Goal: Information Seeking & Learning: Check status

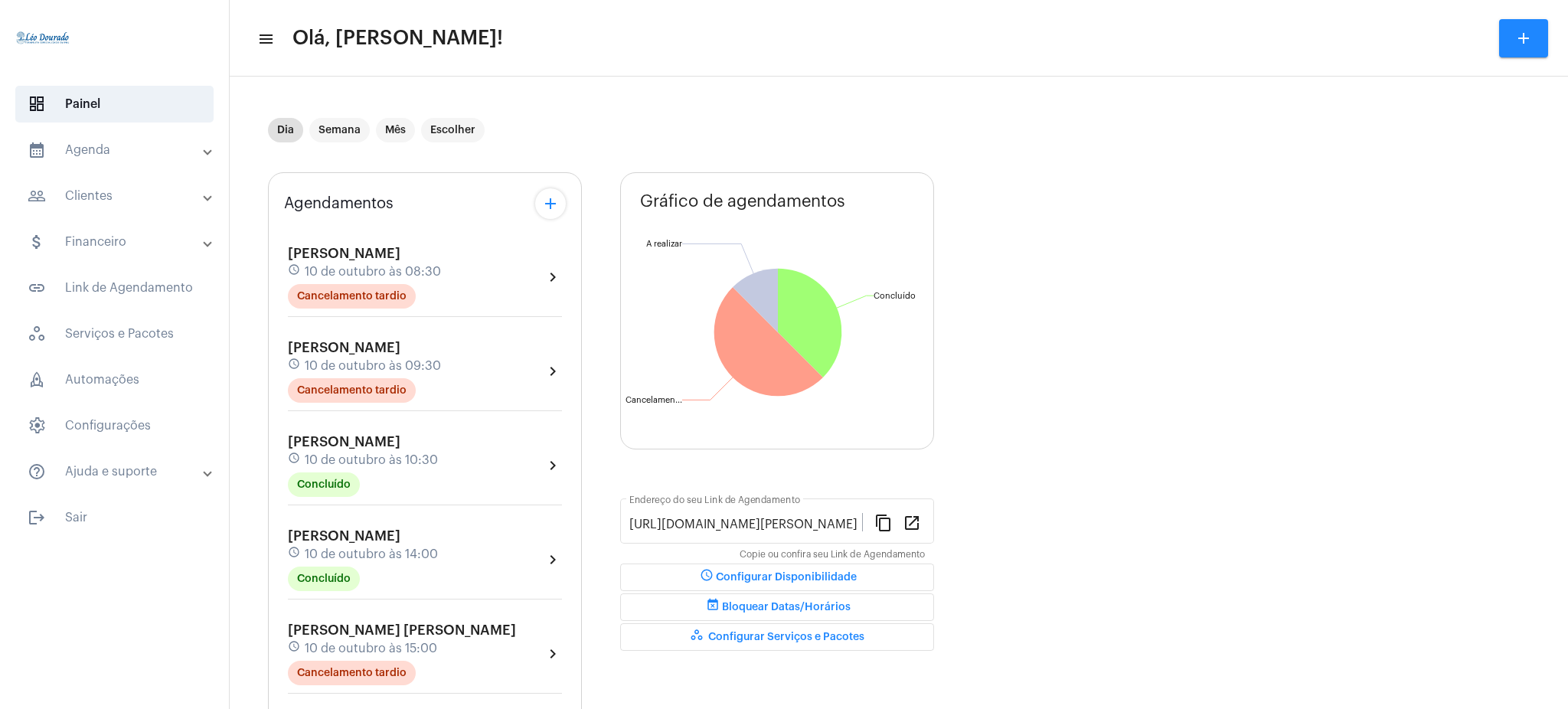
drag, startPoint x: 99, startPoint y: 153, endPoint x: 105, endPoint y: 144, distance: 10.8
click at [105, 144] on mat-panel-title "calendar_month_outlined Agenda" at bounding box center [116, 150] width 177 height 19
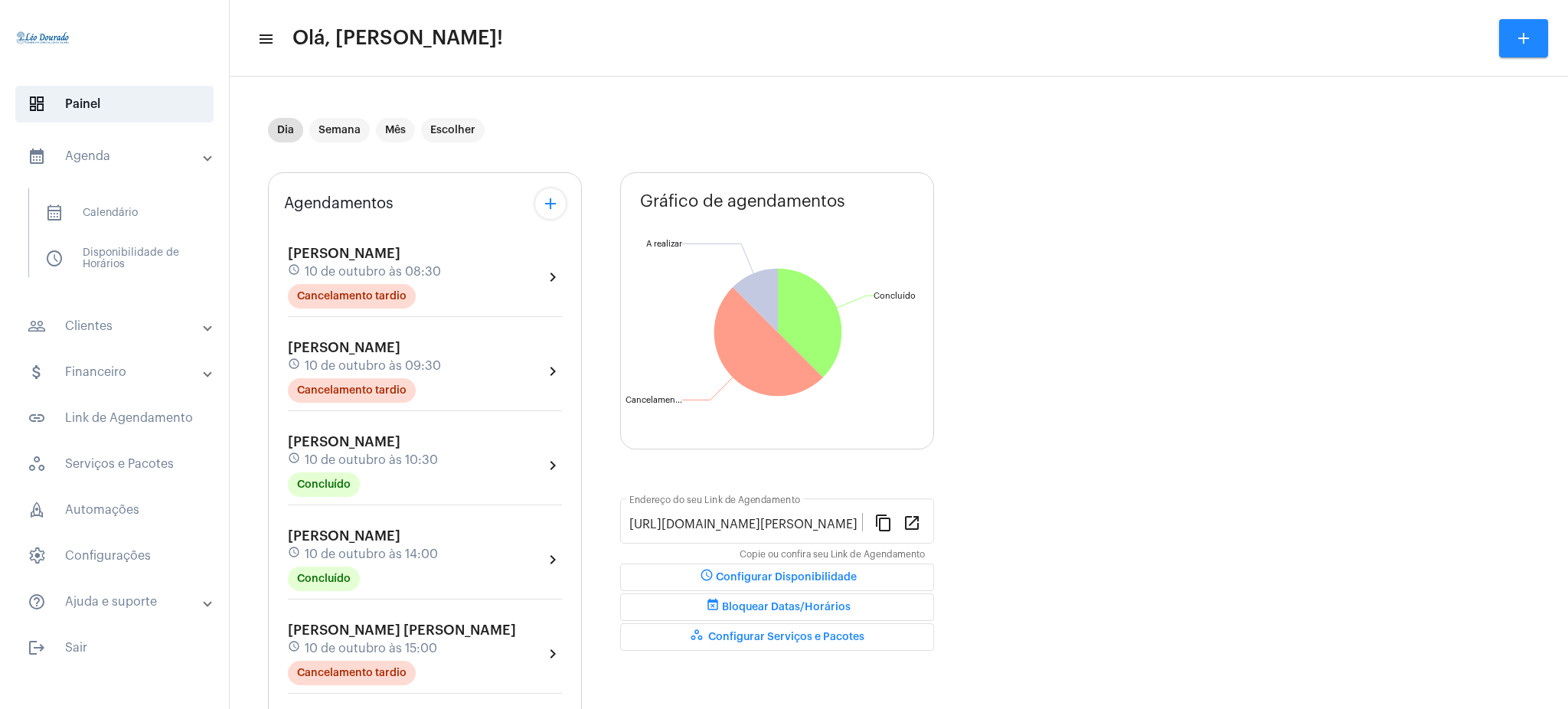
click at [105, 144] on mat-expansion-panel-header "calendar_month_outlined Agenda" at bounding box center [119, 156] width 220 height 49
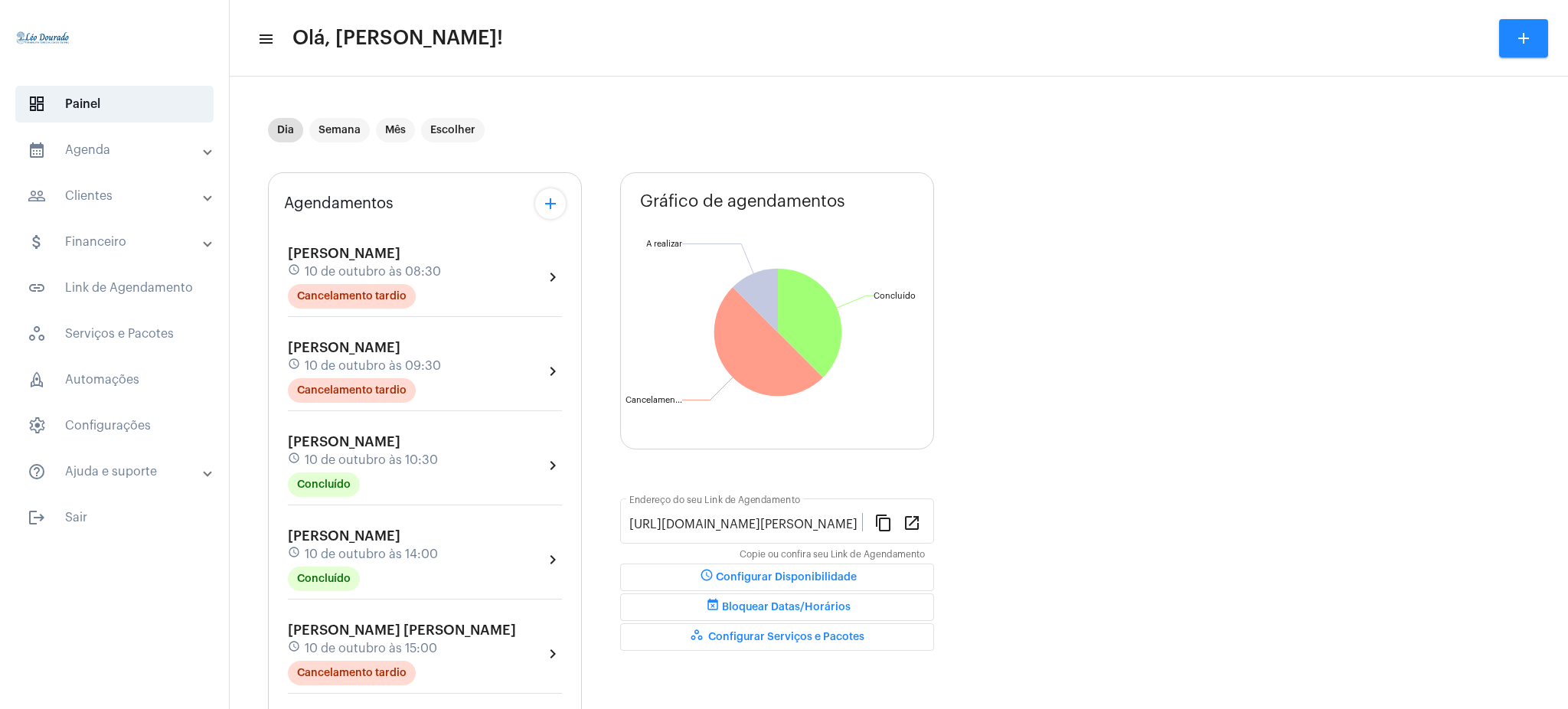
click at [127, 158] on mat-panel-title "calendar_month_outlined Agenda" at bounding box center [116, 150] width 177 height 19
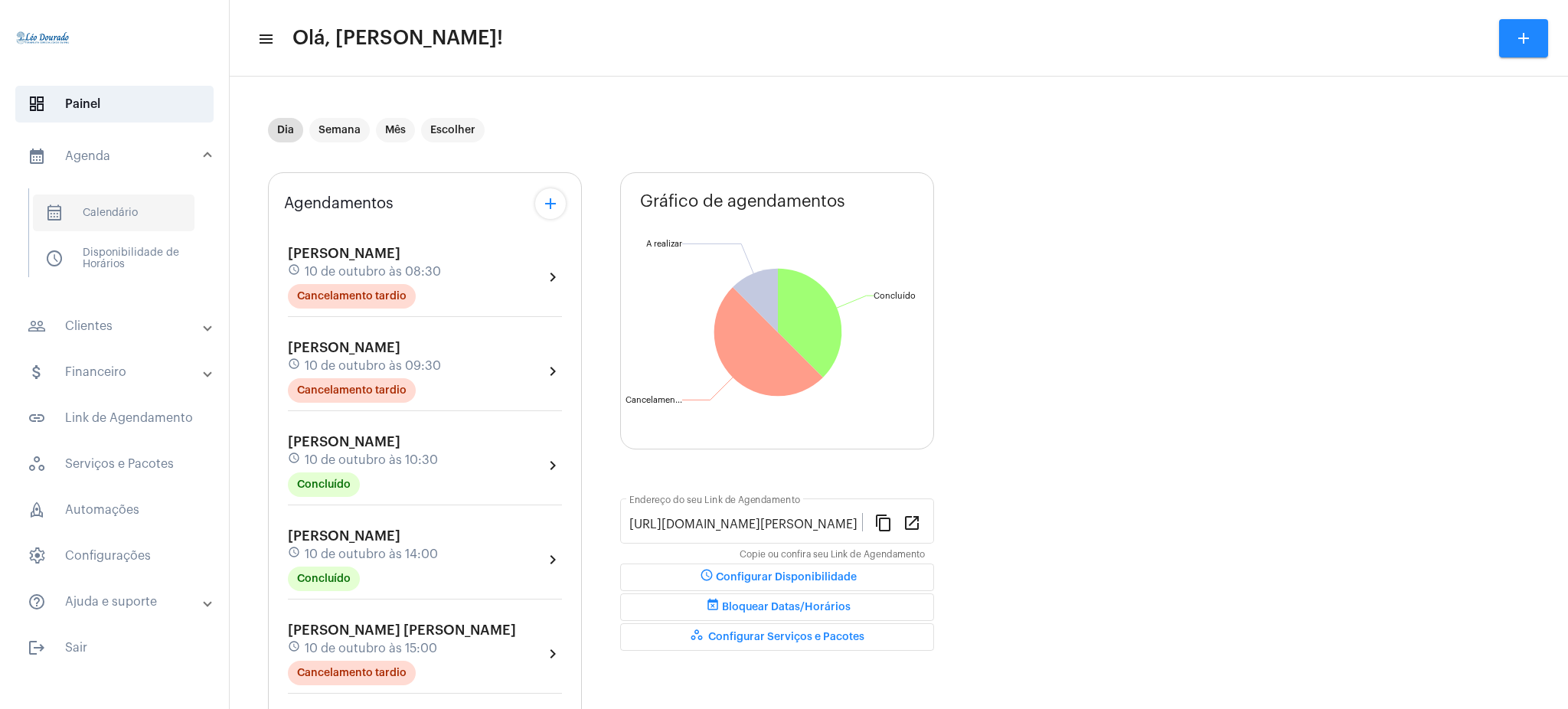
click at [158, 206] on span "calendar_month_outlined Calendário" at bounding box center [113, 212] width 162 height 36
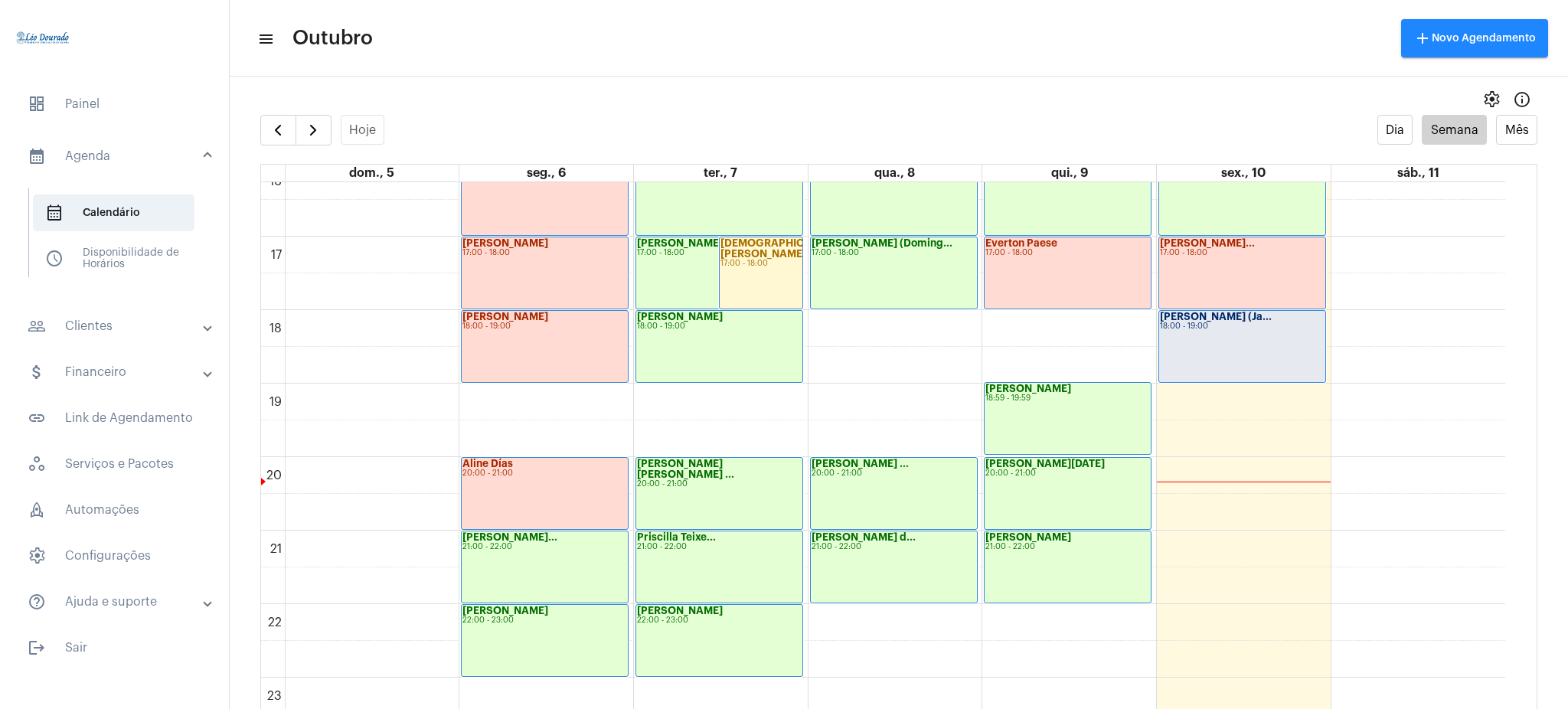
scroll to position [1205, 0]
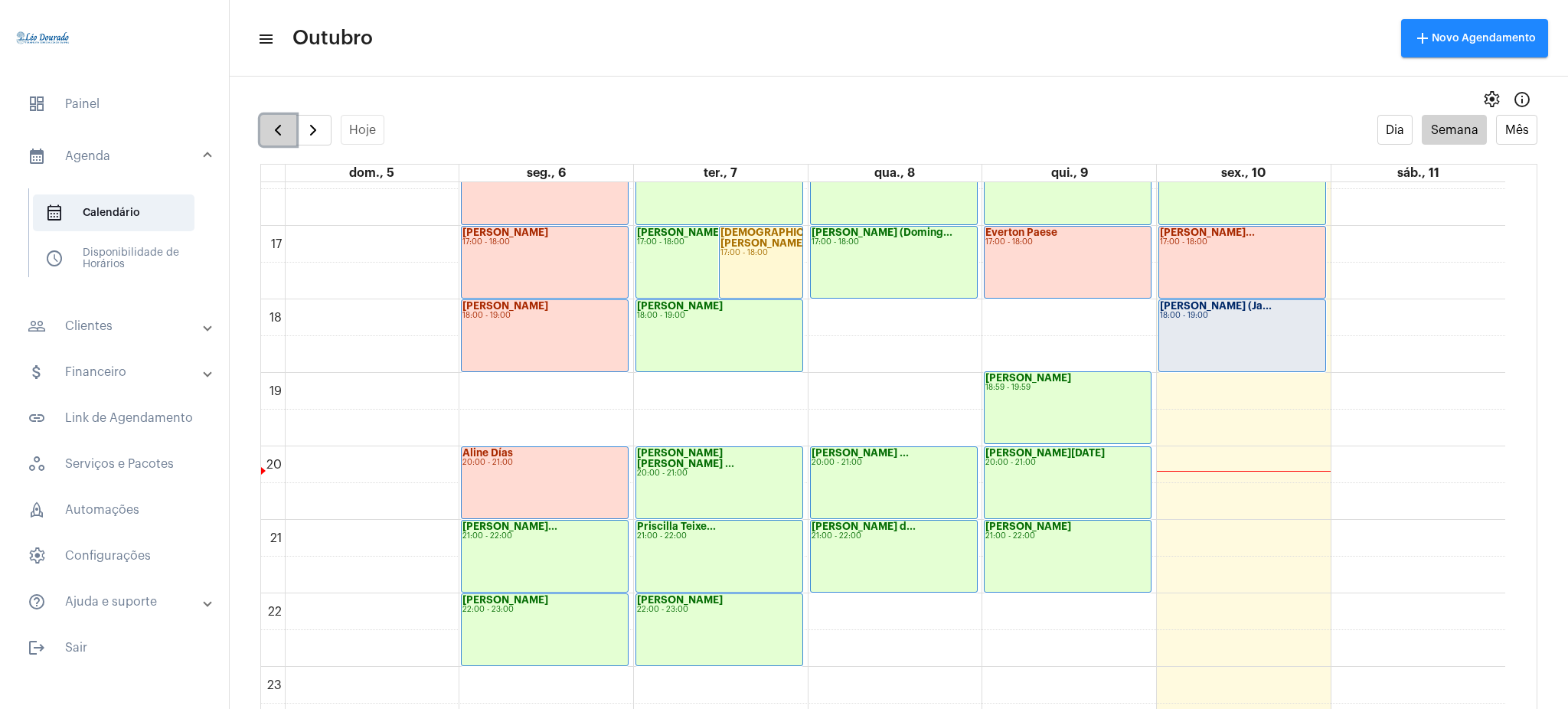
click at [283, 141] on button "button" at bounding box center [278, 130] width 36 height 30
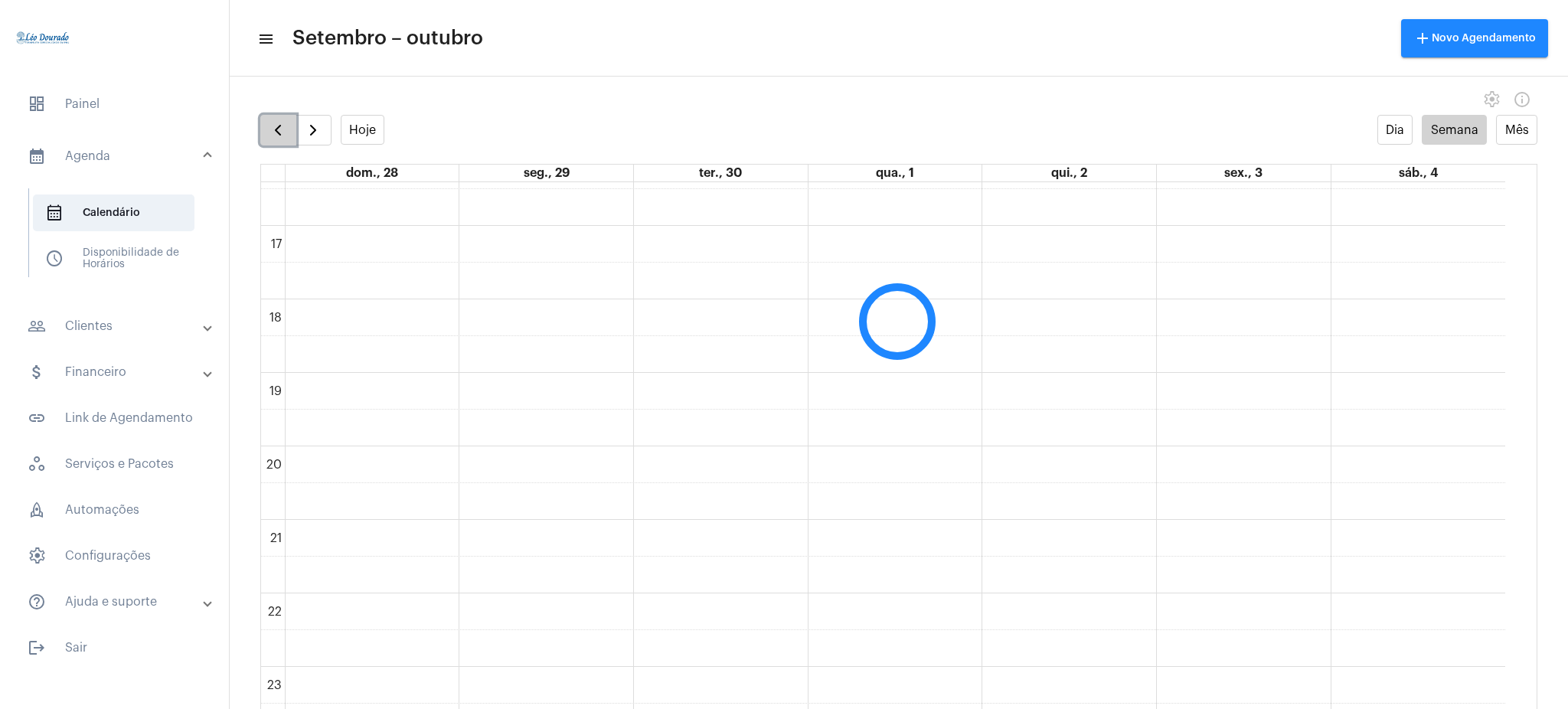
scroll to position [443, 0]
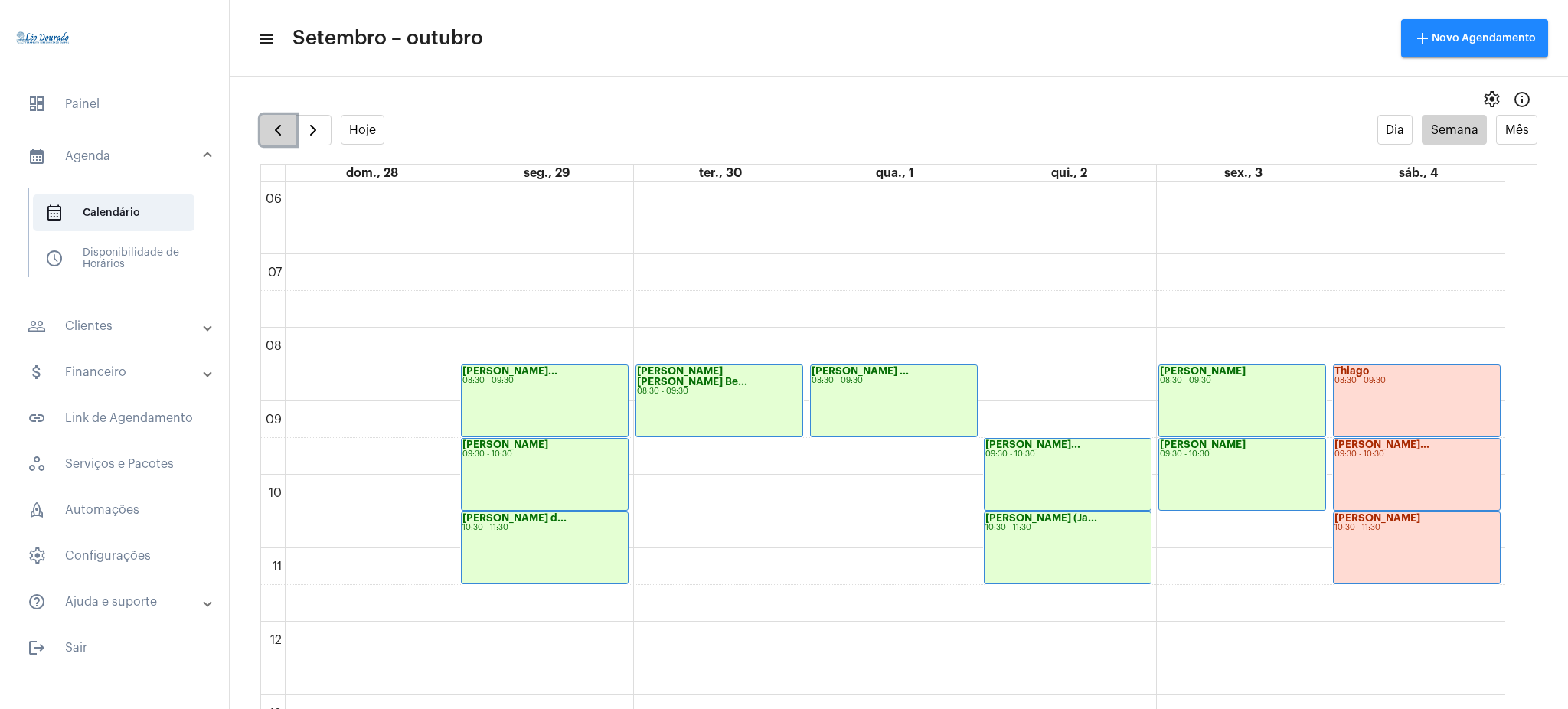
click at [275, 127] on span "button" at bounding box center [278, 130] width 19 height 19
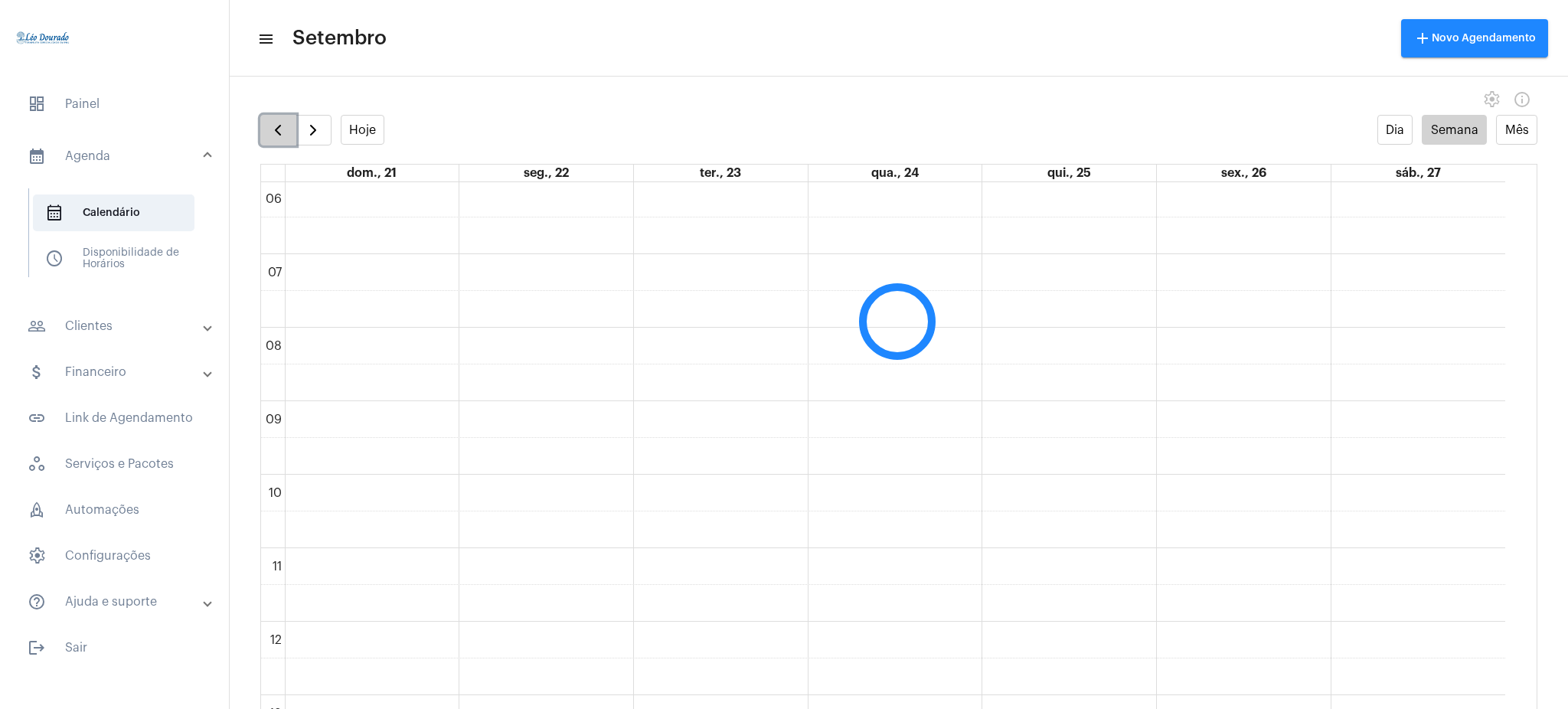
click at [275, 127] on span "button" at bounding box center [278, 130] width 19 height 19
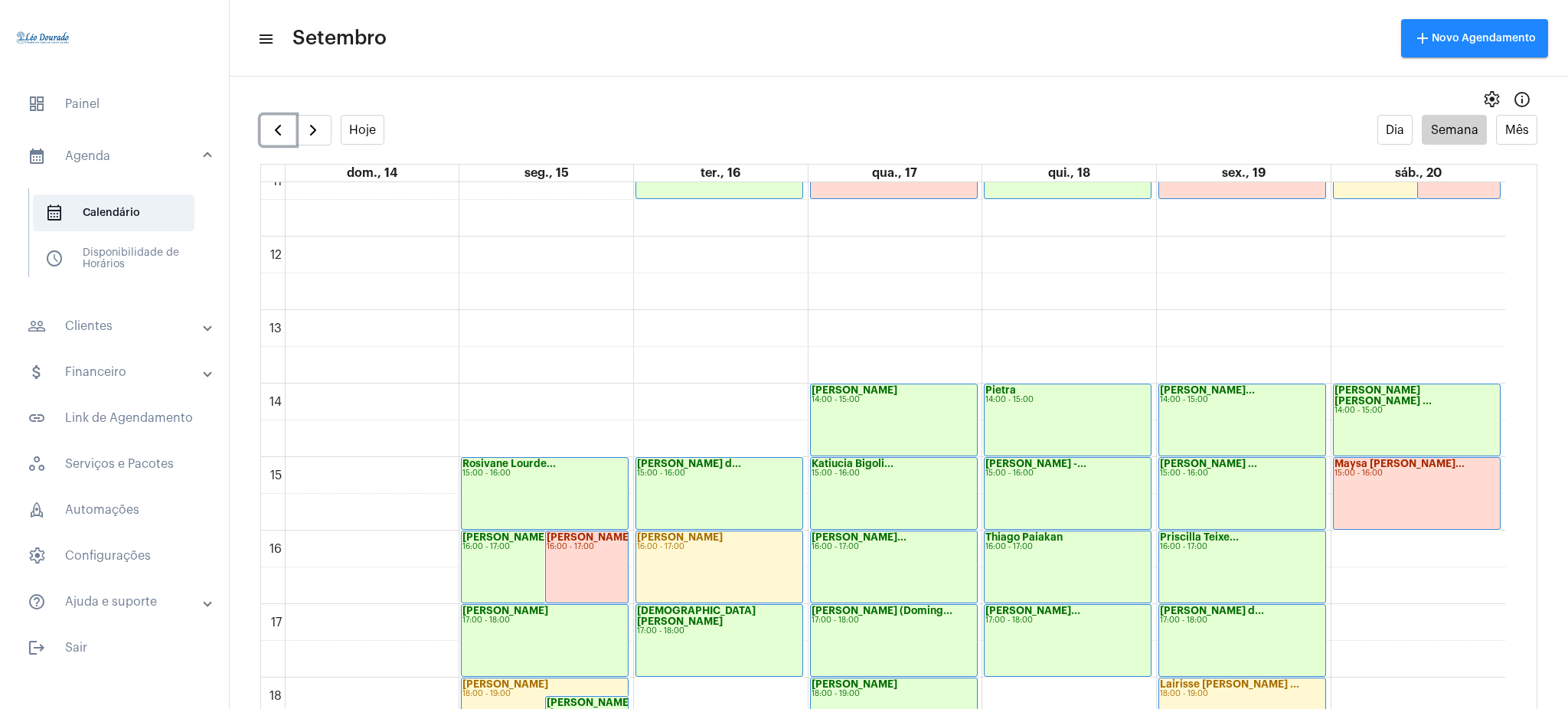
scroll to position [829, 0]
click at [306, 126] on span "button" at bounding box center [313, 130] width 19 height 19
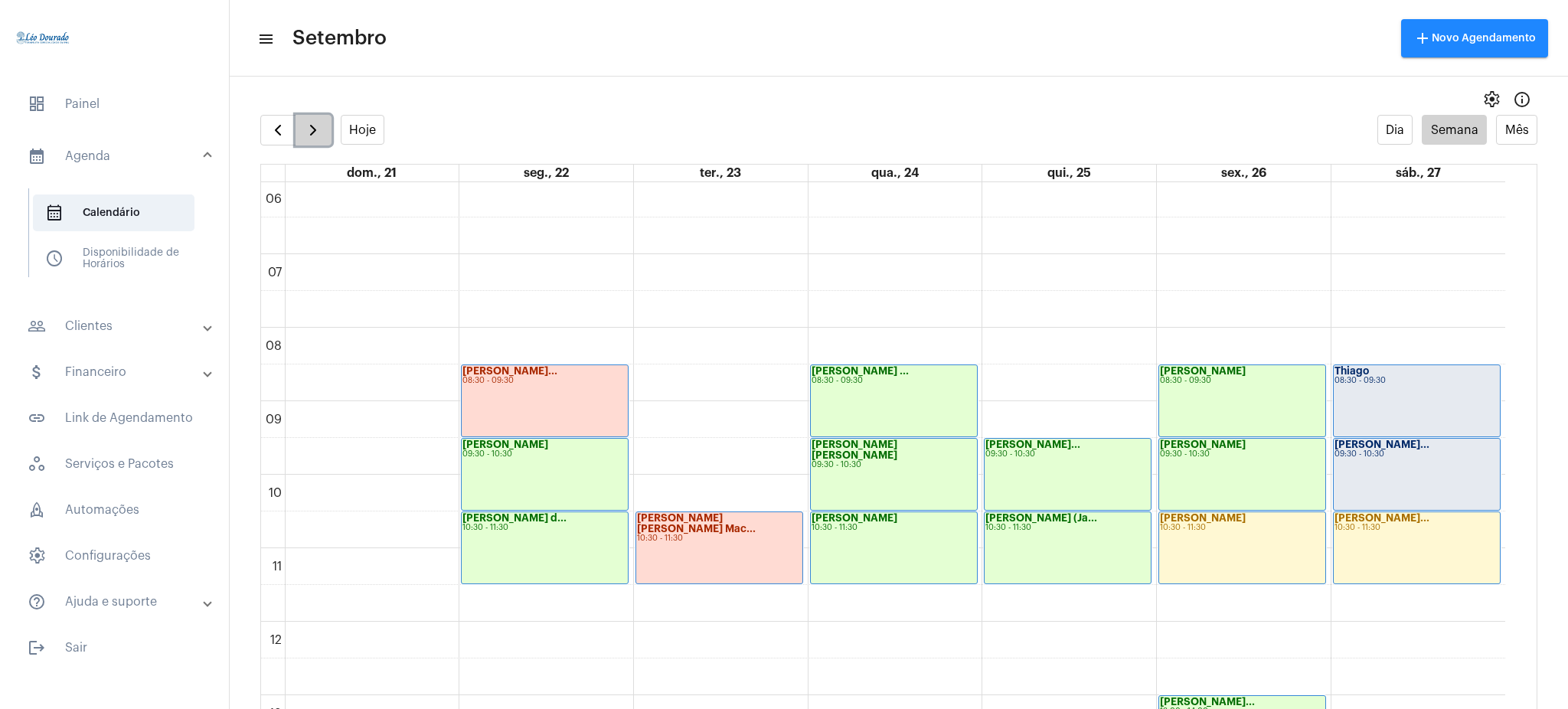
click at [315, 127] on span "button" at bounding box center [313, 130] width 19 height 19
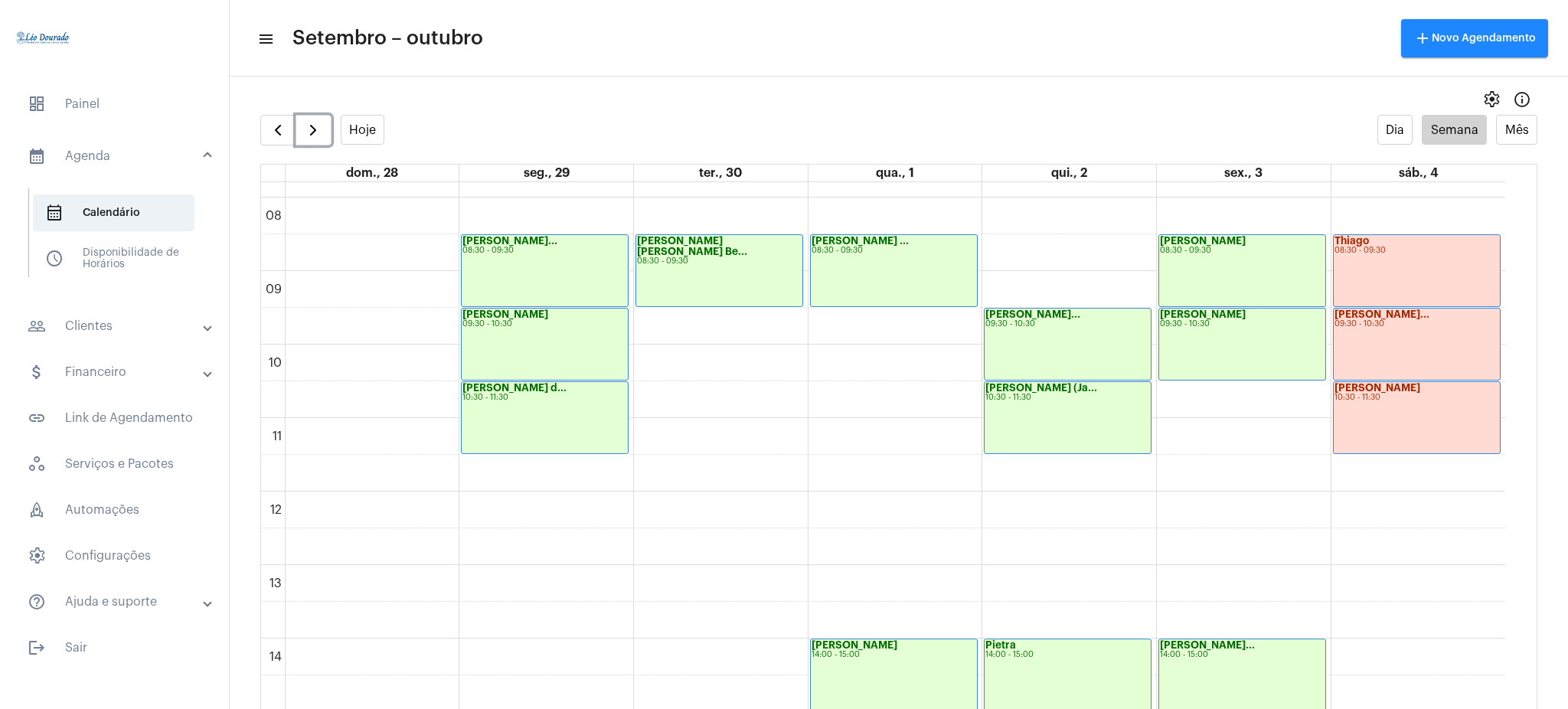
scroll to position [615, 0]
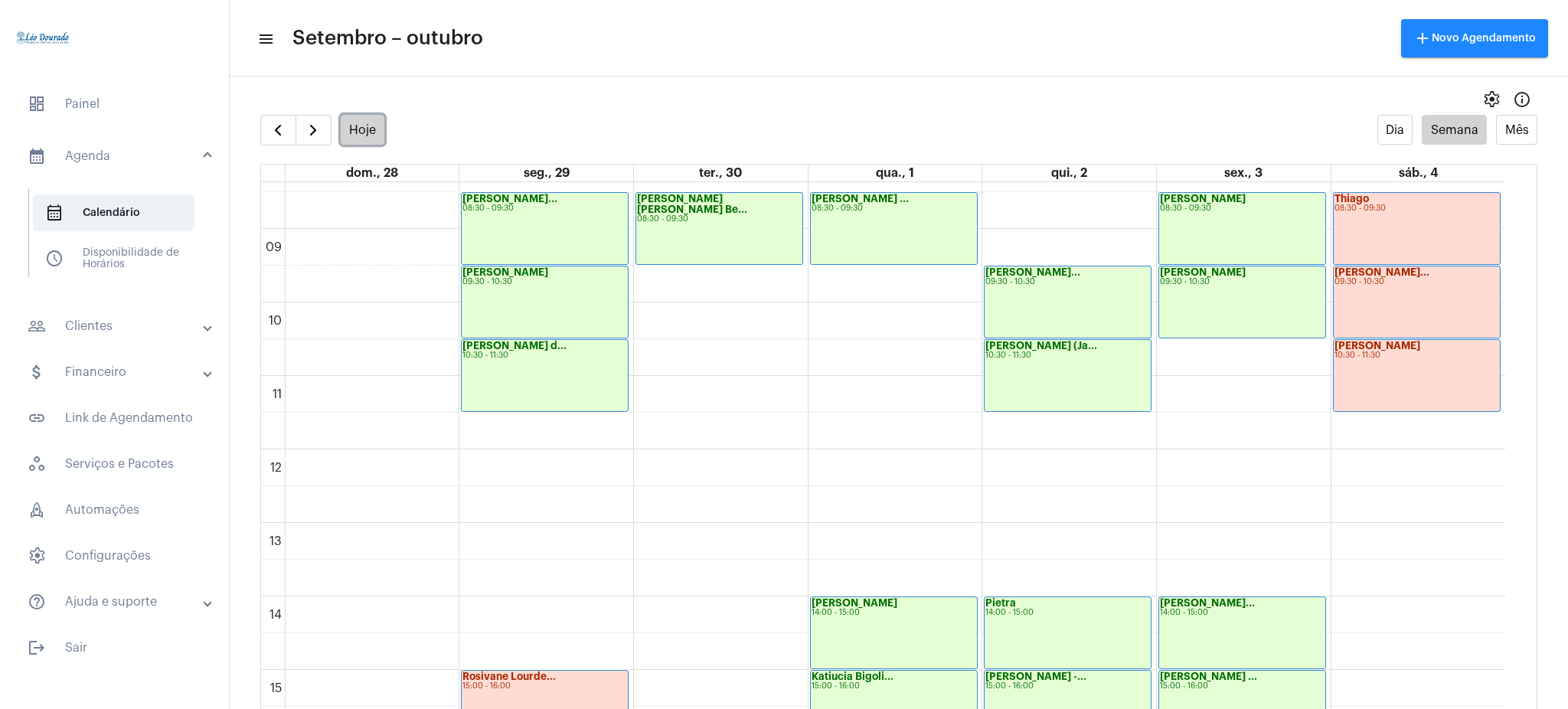
click at [353, 136] on button "Hoje" at bounding box center [363, 130] width 44 height 30
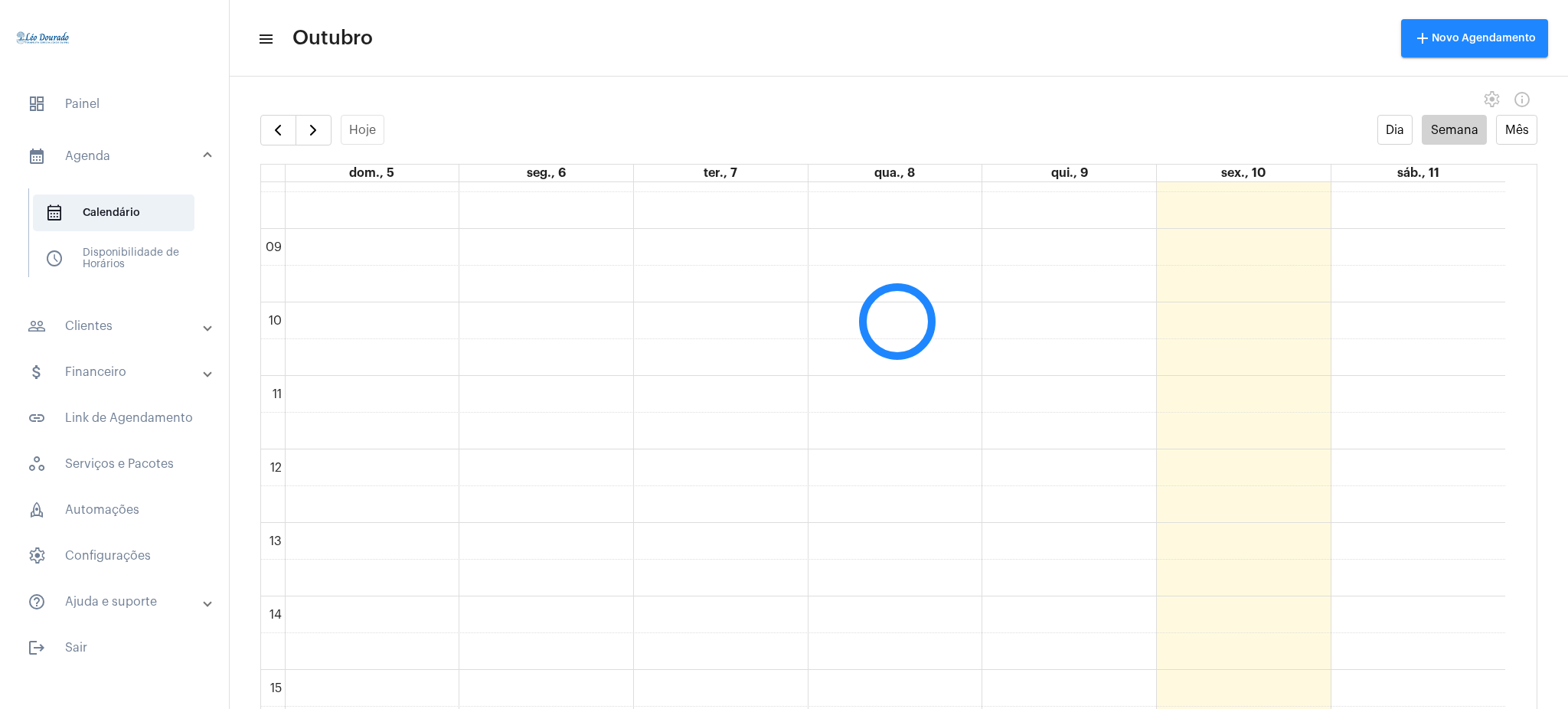
scroll to position [443, 0]
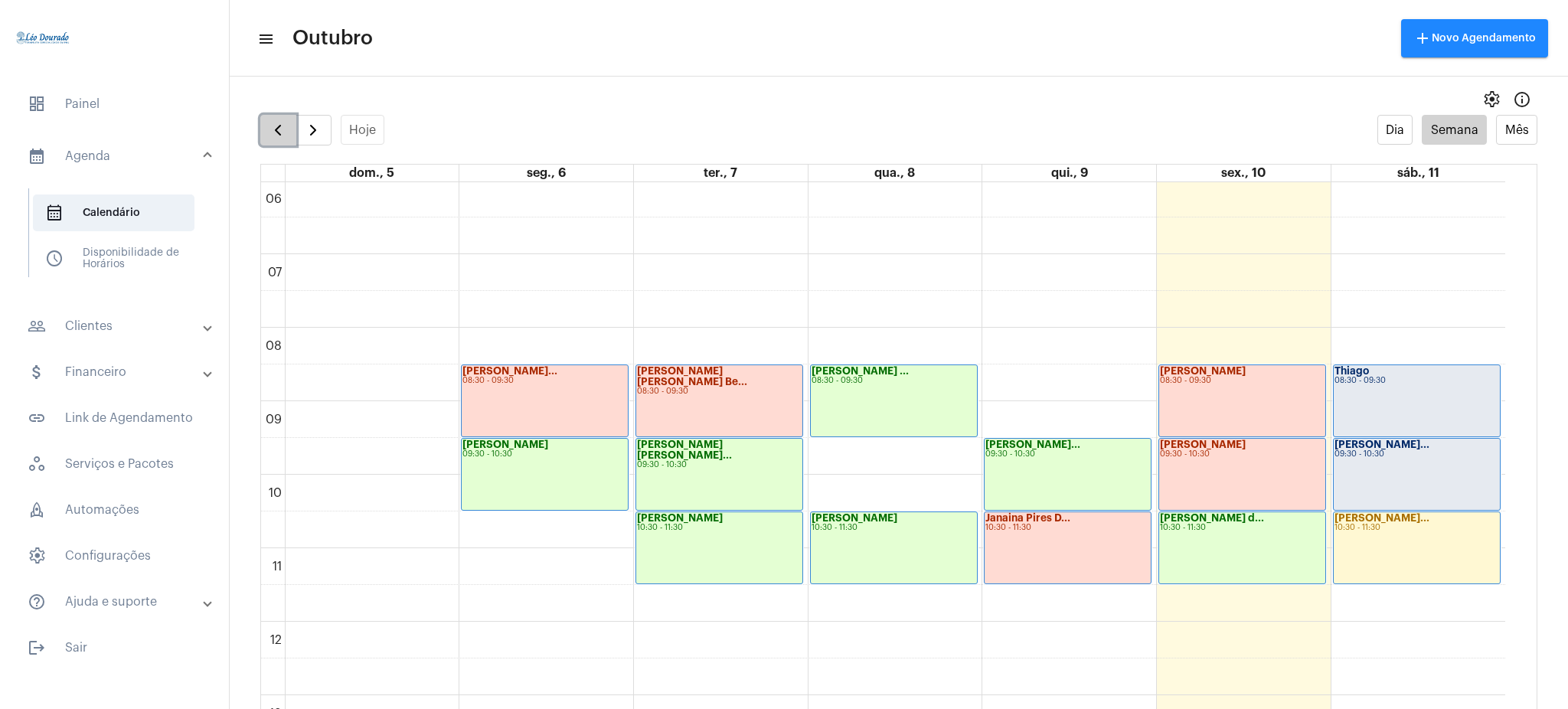
click at [277, 119] on button "button" at bounding box center [278, 130] width 36 height 30
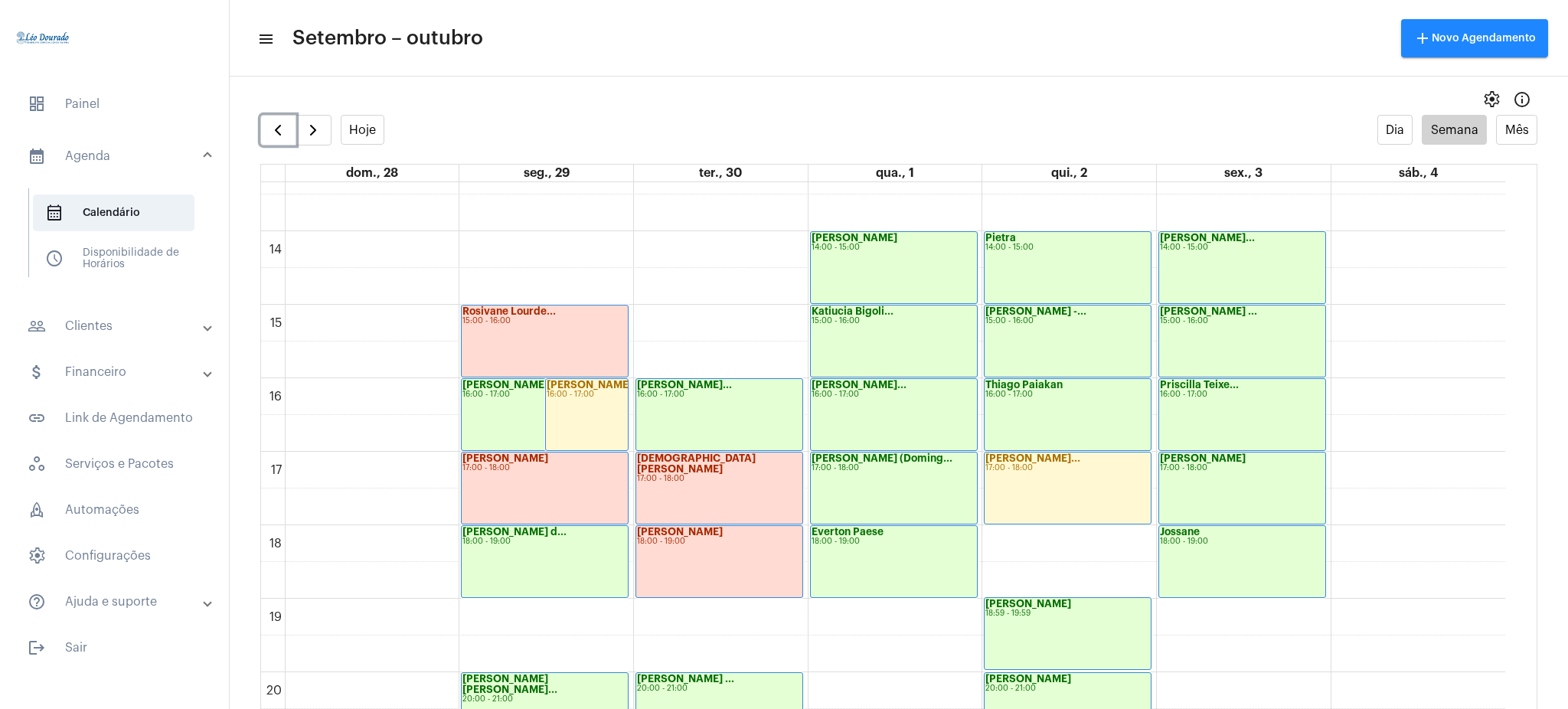
scroll to position [960, 0]
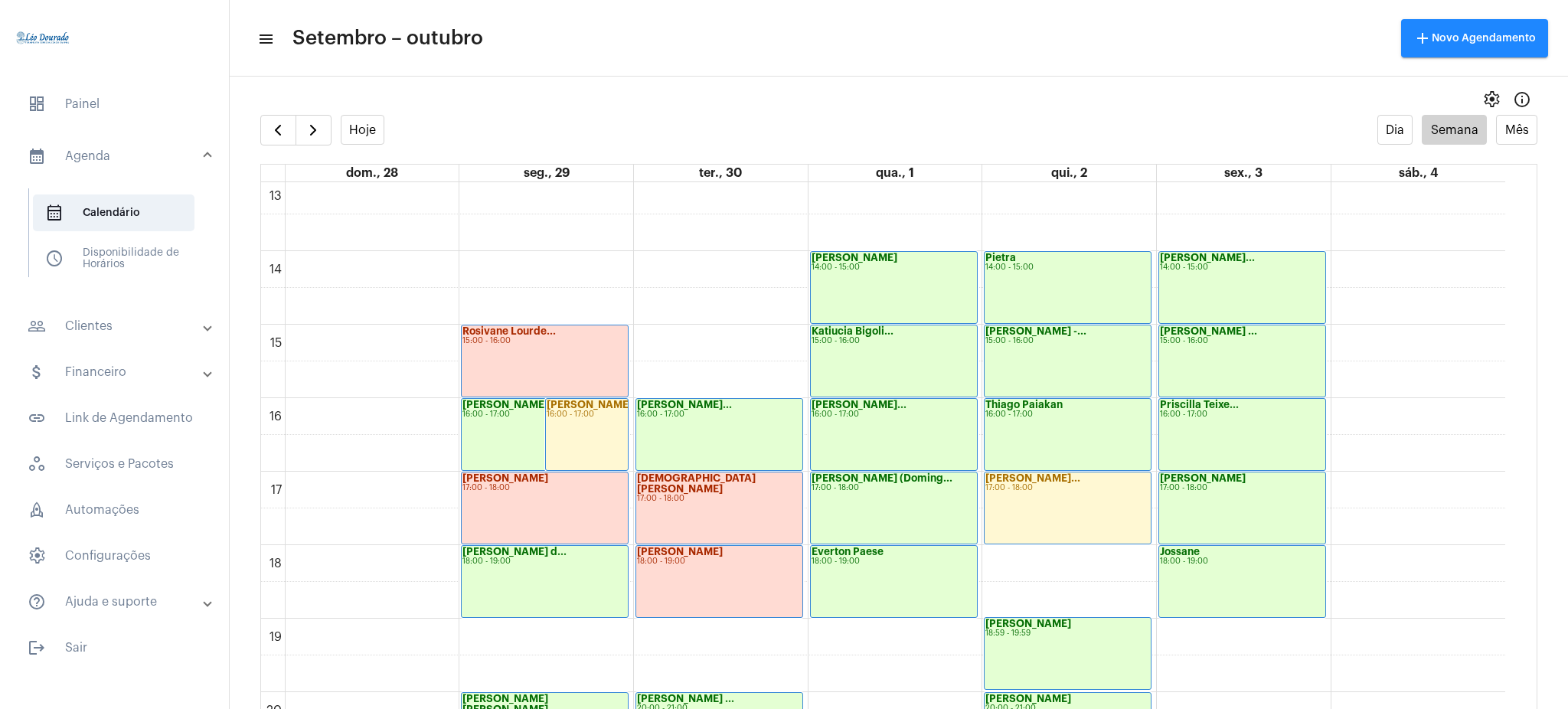
click at [96, 331] on mat-panel-title "people_outline Clientes" at bounding box center [116, 326] width 177 height 19
click at [141, 259] on span "people_outline Meus Clientes" at bounding box center [113, 261] width 162 height 36
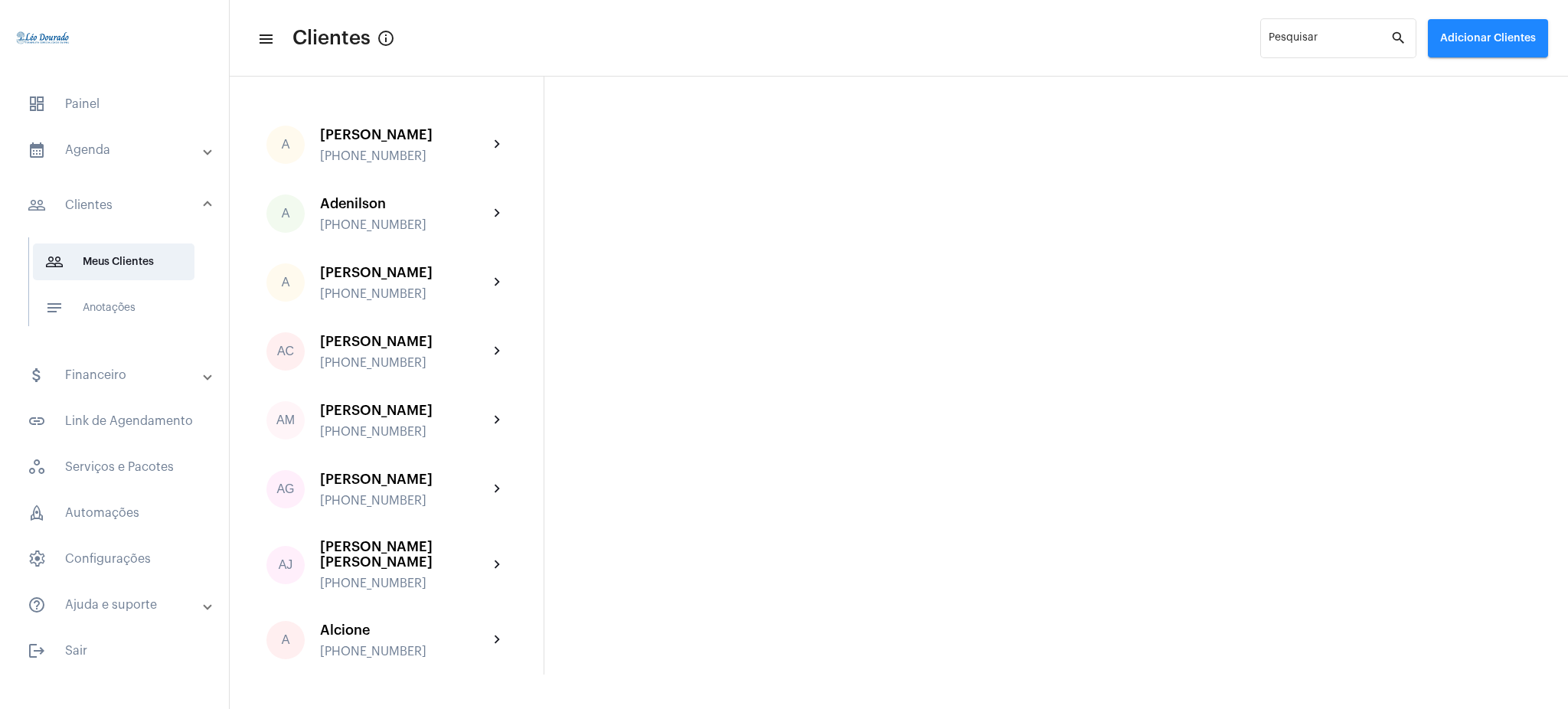
click at [177, 159] on mat-expansion-panel-header "calendar_month_outlined Agenda" at bounding box center [119, 150] width 220 height 36
click at [153, 216] on span "calendar_month_outlined Calendário" at bounding box center [113, 212] width 162 height 36
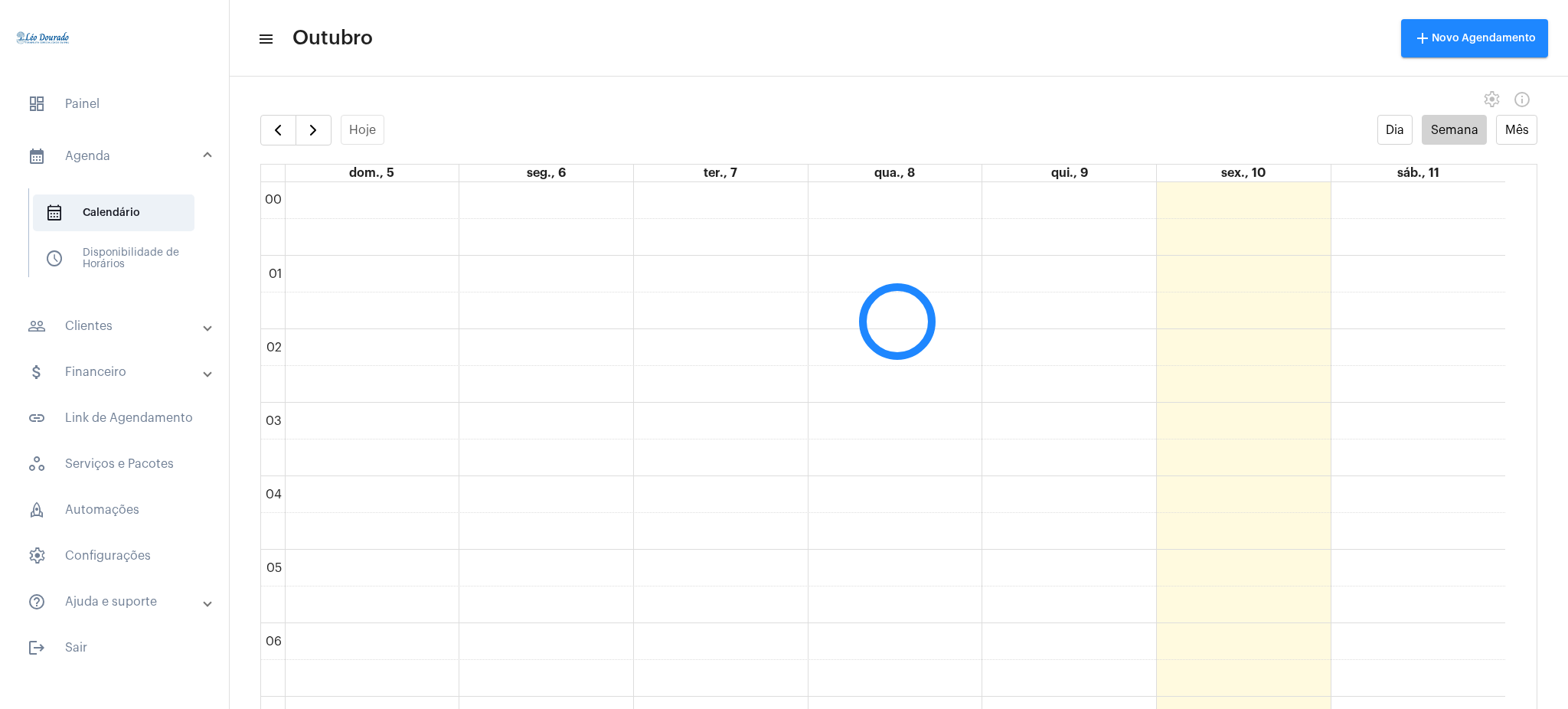
scroll to position [442, 0]
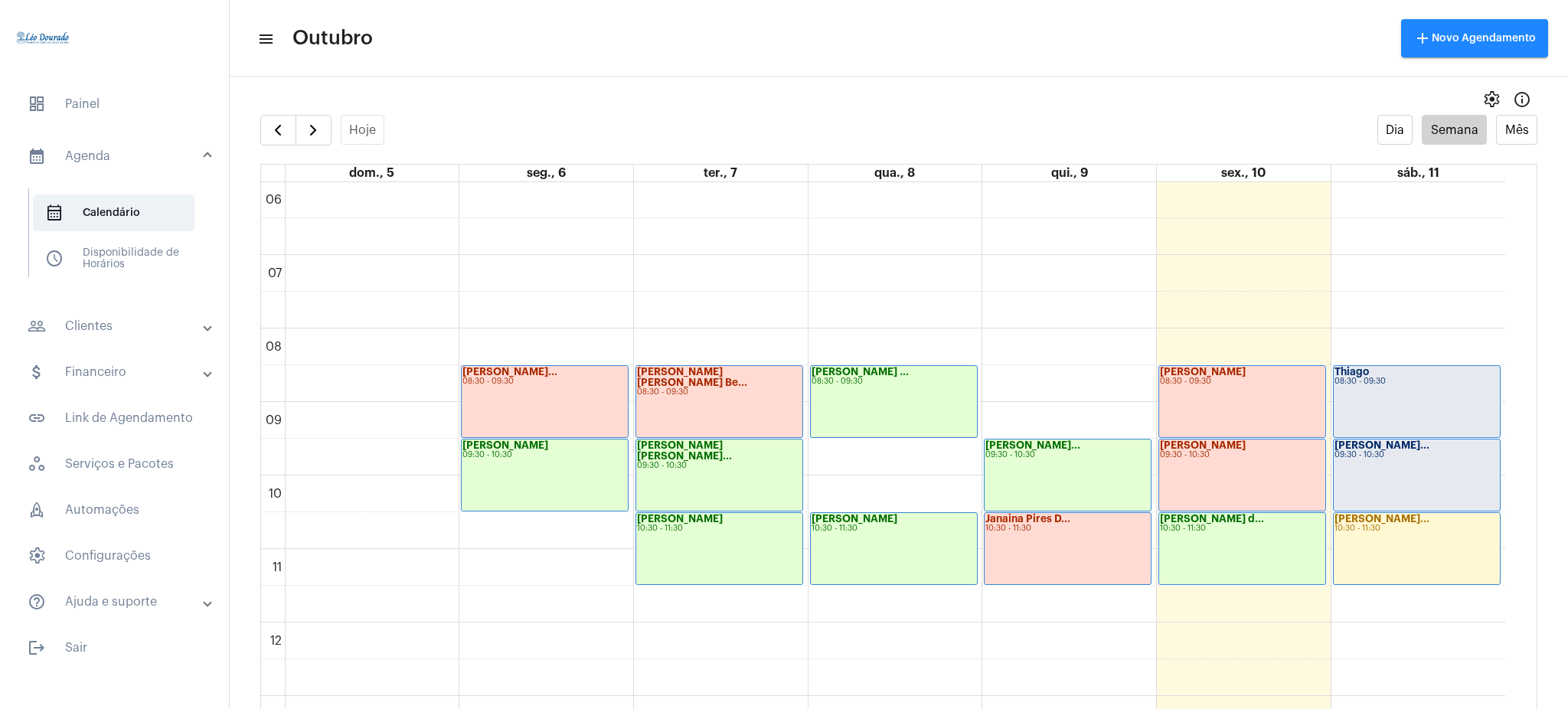
click at [126, 340] on mat-expansion-panel-header "people_outline Clientes" at bounding box center [119, 325] width 220 height 36
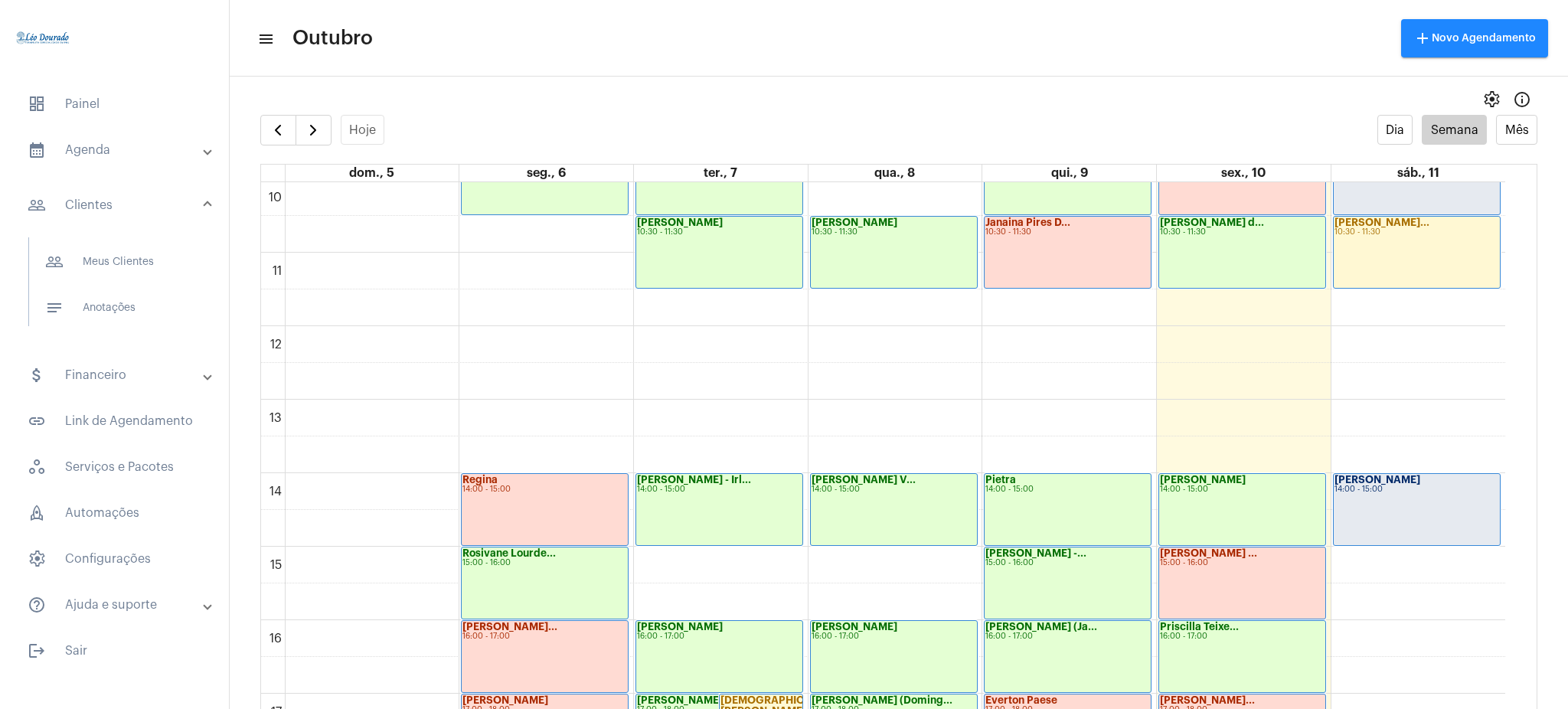
scroll to position [738, 0]
click at [151, 268] on span "people_outline Meus Clientes" at bounding box center [113, 261] width 162 height 36
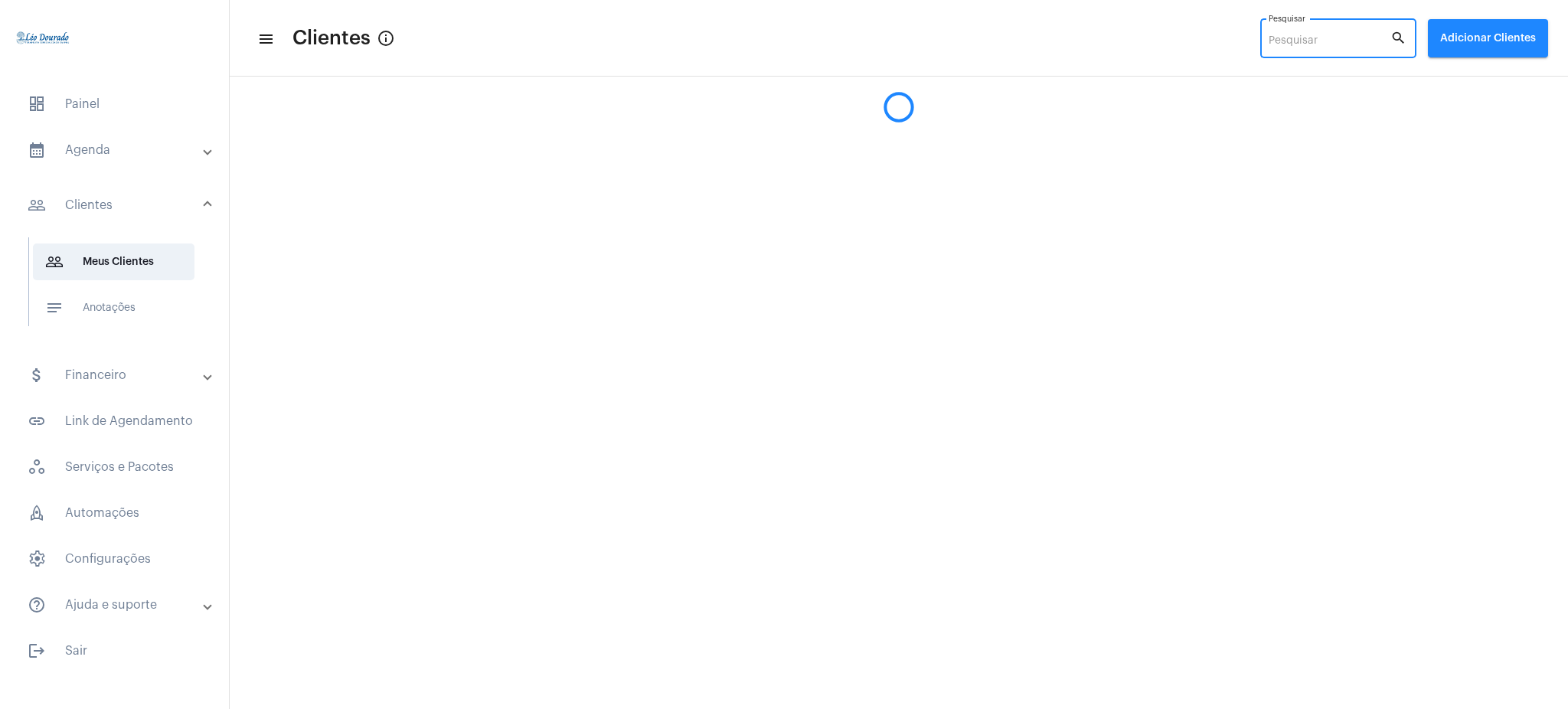
click at [1278, 43] on input "Pesquisar" at bounding box center [1329, 41] width 122 height 12
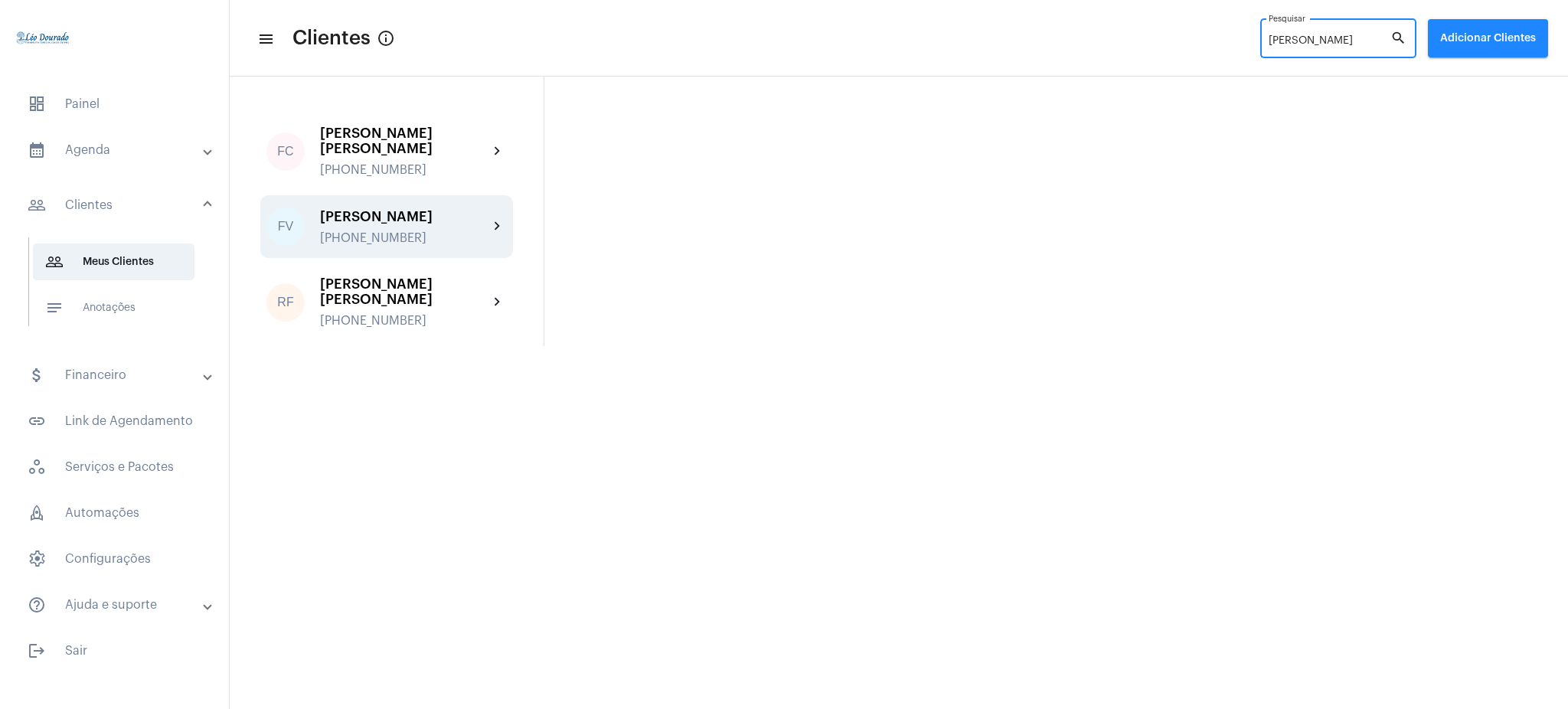
type input "[PERSON_NAME]"
click at [437, 219] on div "[PERSON_NAME]" at bounding box center [404, 217] width 169 height 16
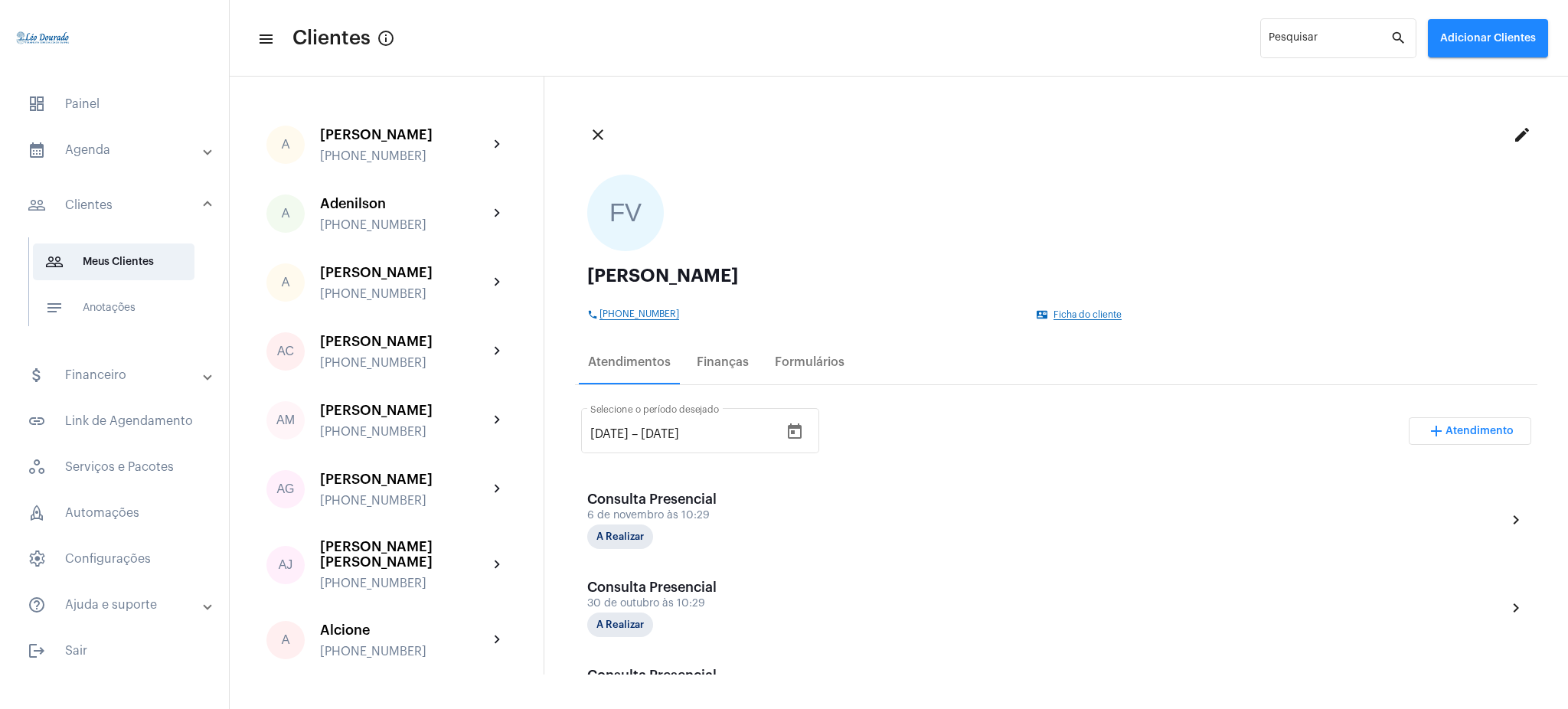
click at [141, 141] on mat-panel-title "calendar_month_outlined Agenda" at bounding box center [116, 150] width 177 height 19
click at [169, 207] on span "calendar_month_outlined Calendário" at bounding box center [113, 212] width 162 height 36
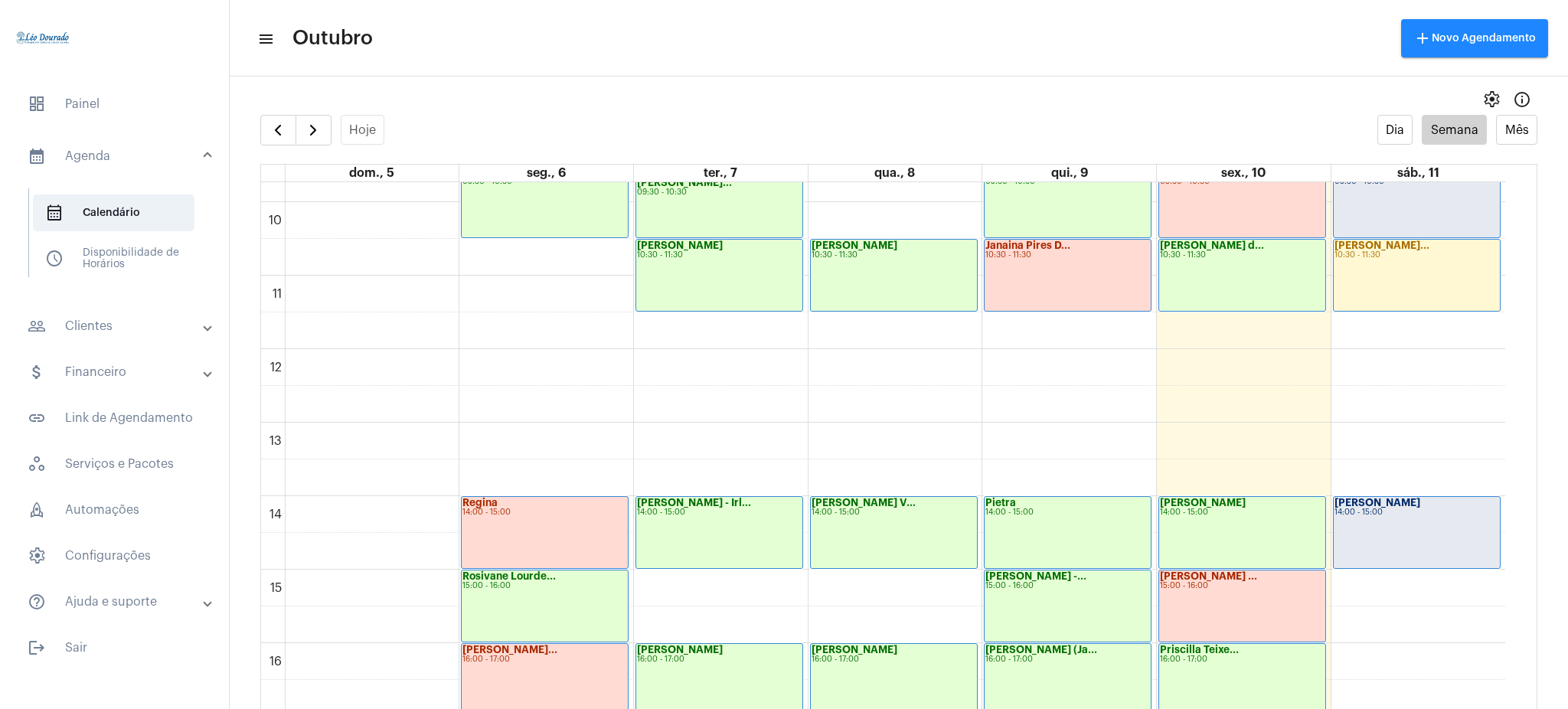
scroll to position [693, 0]
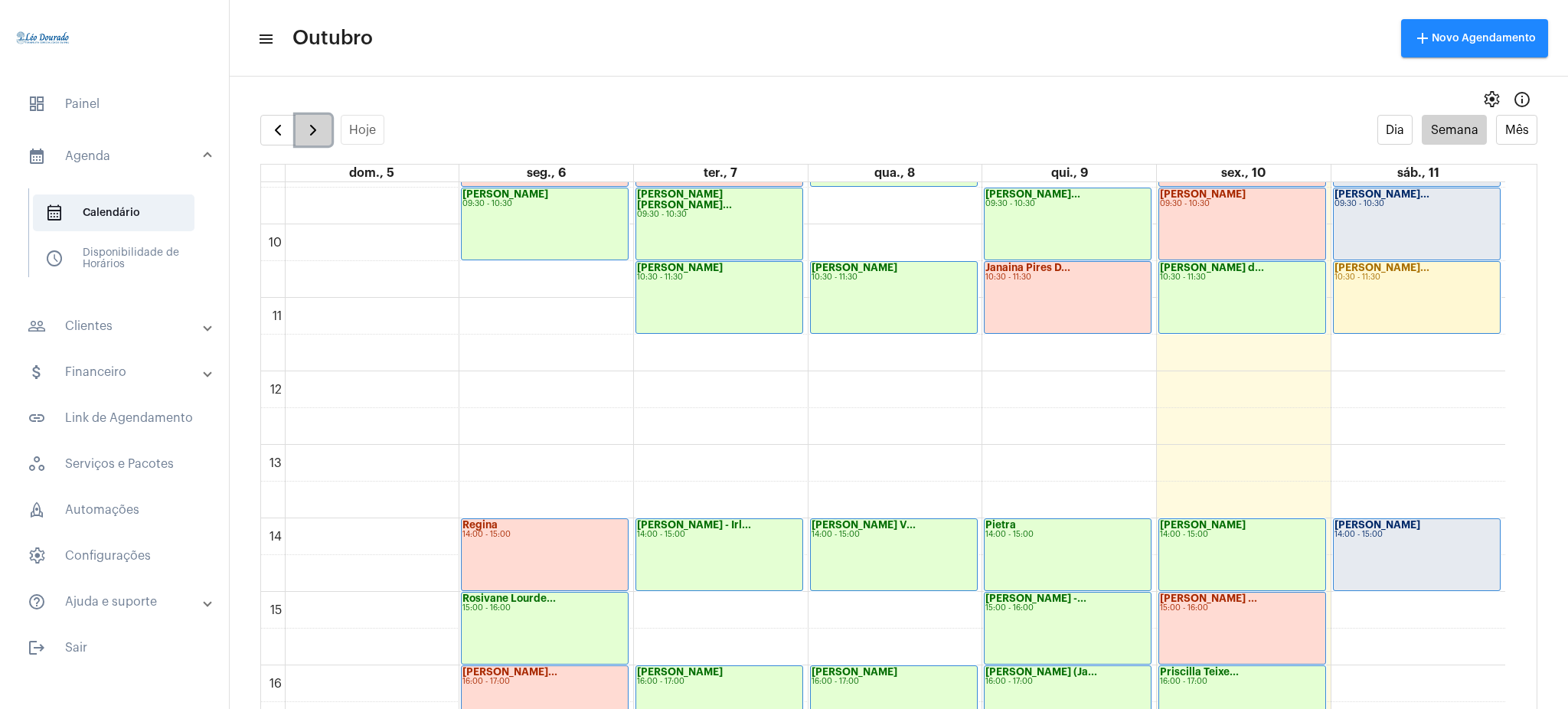
click at [312, 130] on span "button" at bounding box center [313, 130] width 19 height 19
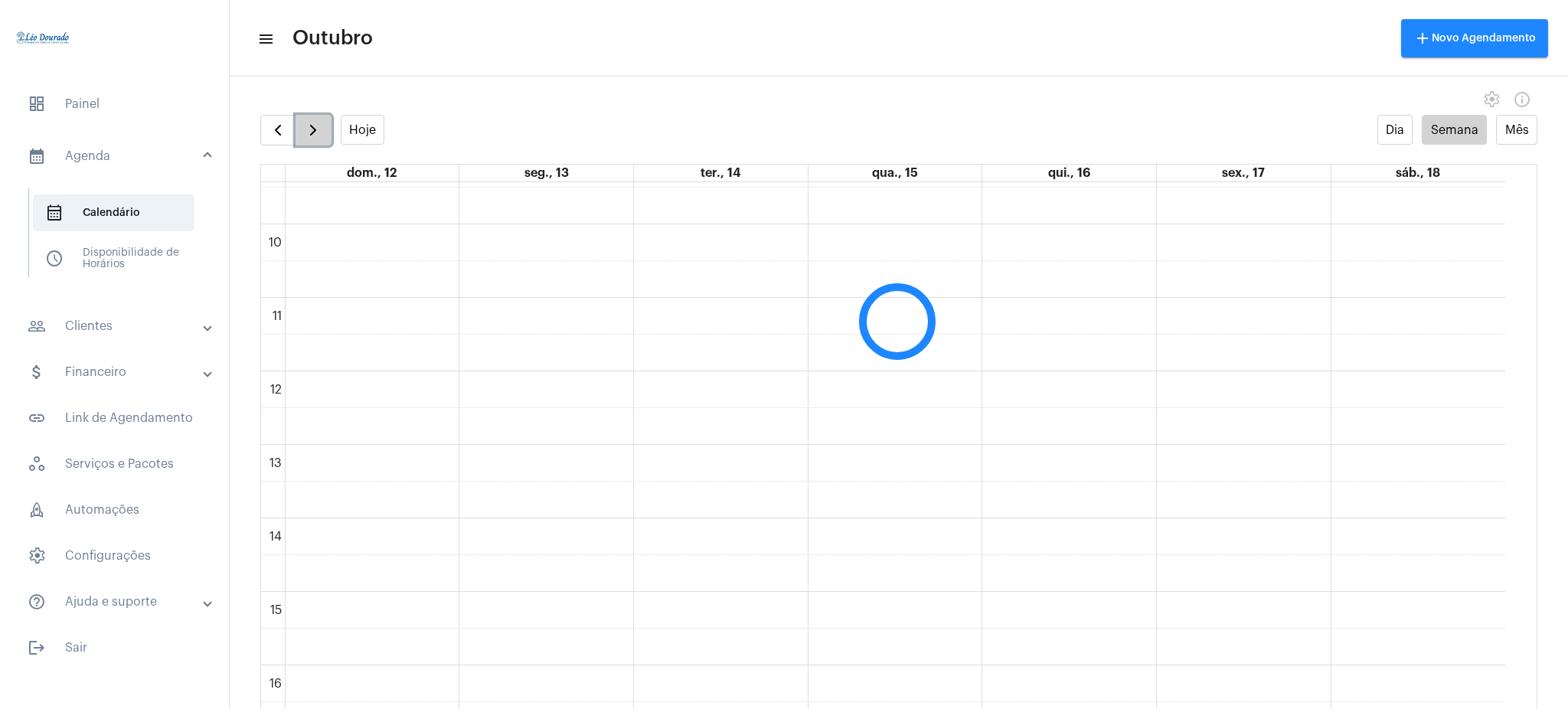
scroll to position [443, 0]
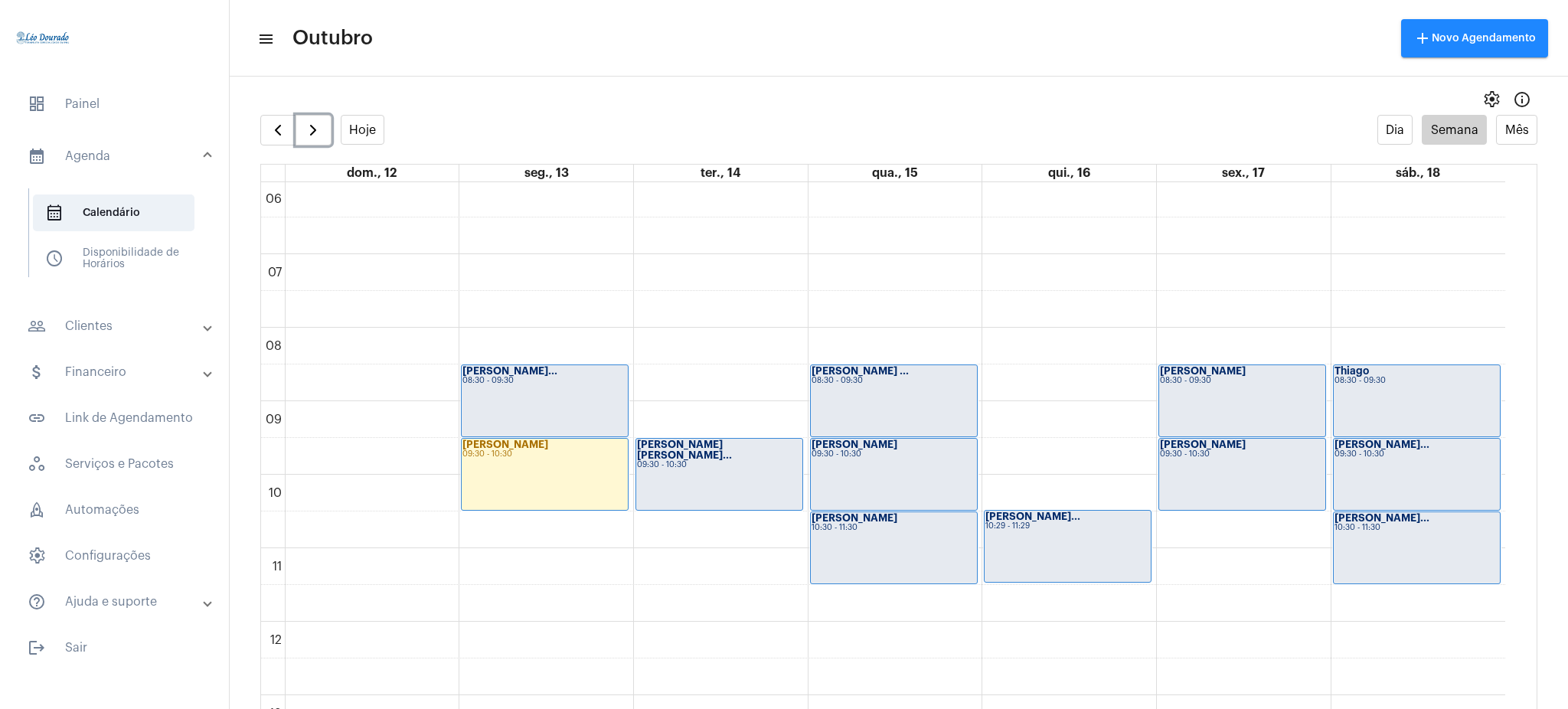
click at [493, 483] on div "[PERSON_NAME] 09:30 - 10:30" at bounding box center [544, 474] width 166 height 71
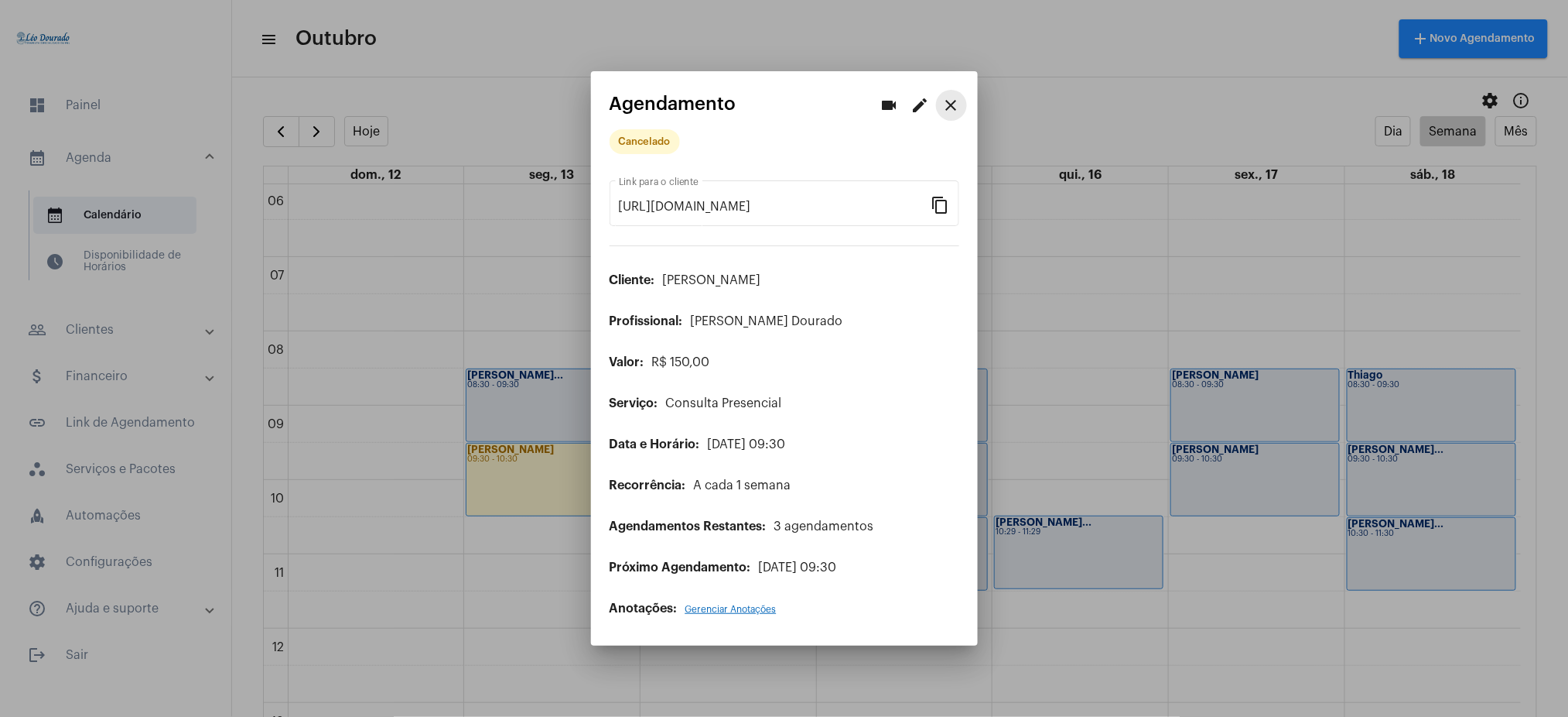
click at [953, 112] on mat-icon "close" at bounding box center [952, 105] width 19 height 19
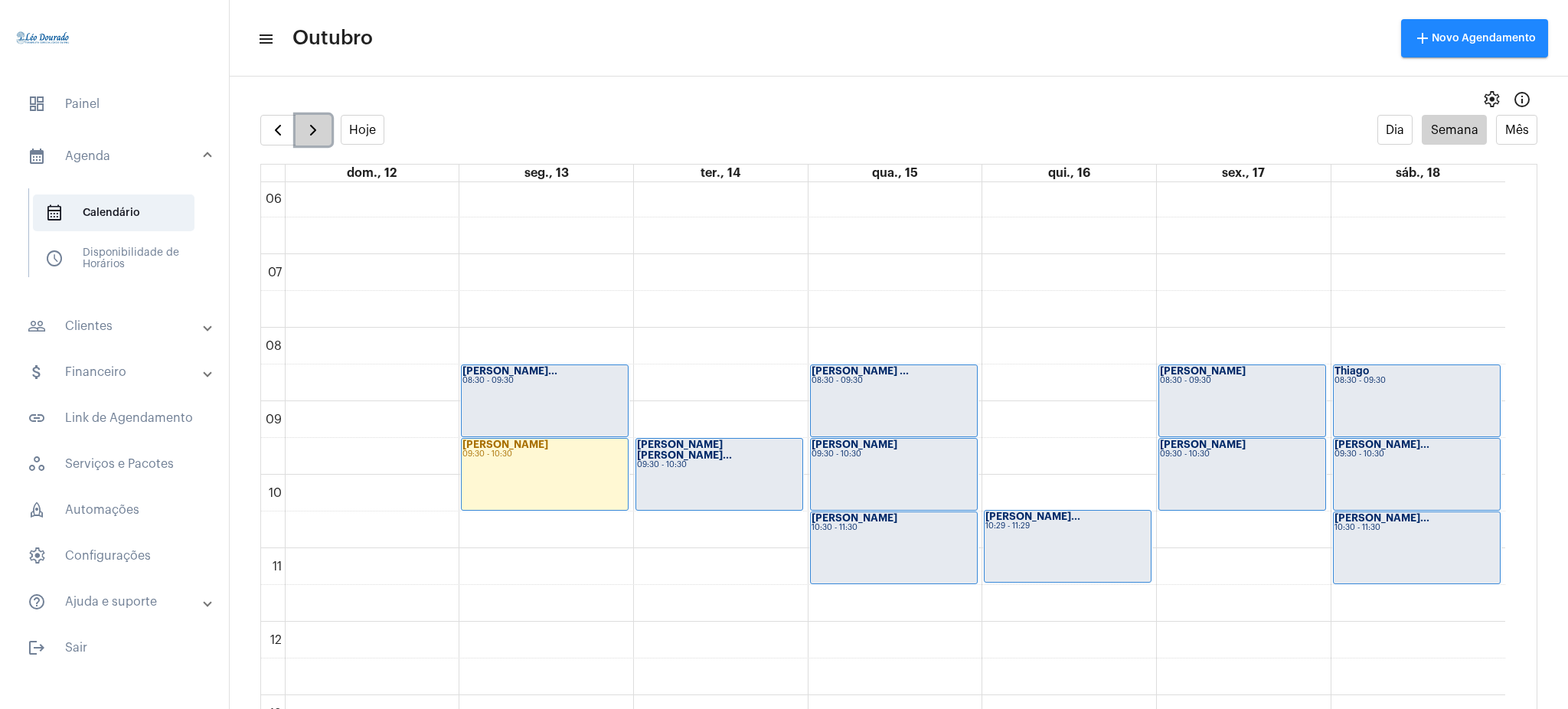
click at [320, 116] on button "button" at bounding box center [313, 130] width 36 height 30
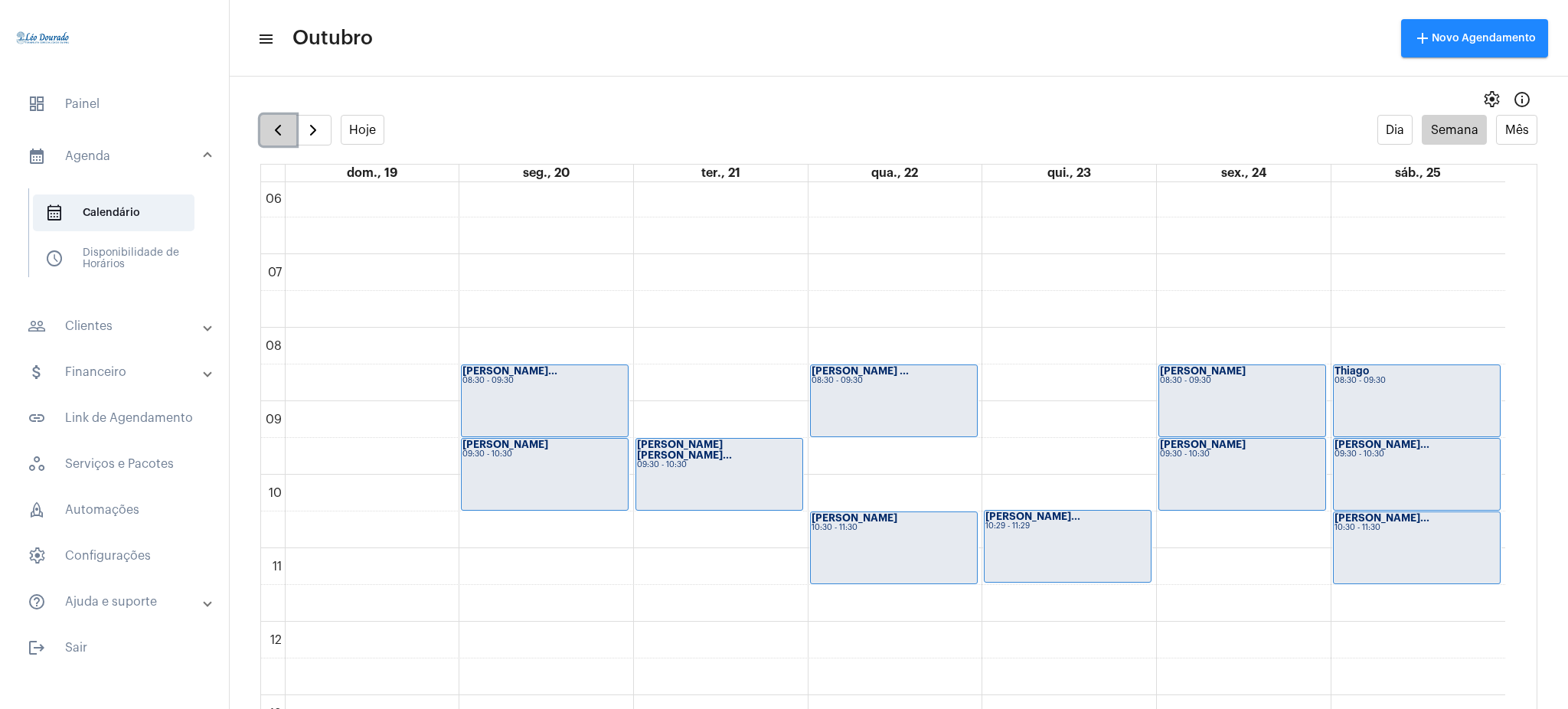
click at [283, 119] on button "button" at bounding box center [278, 130] width 36 height 30
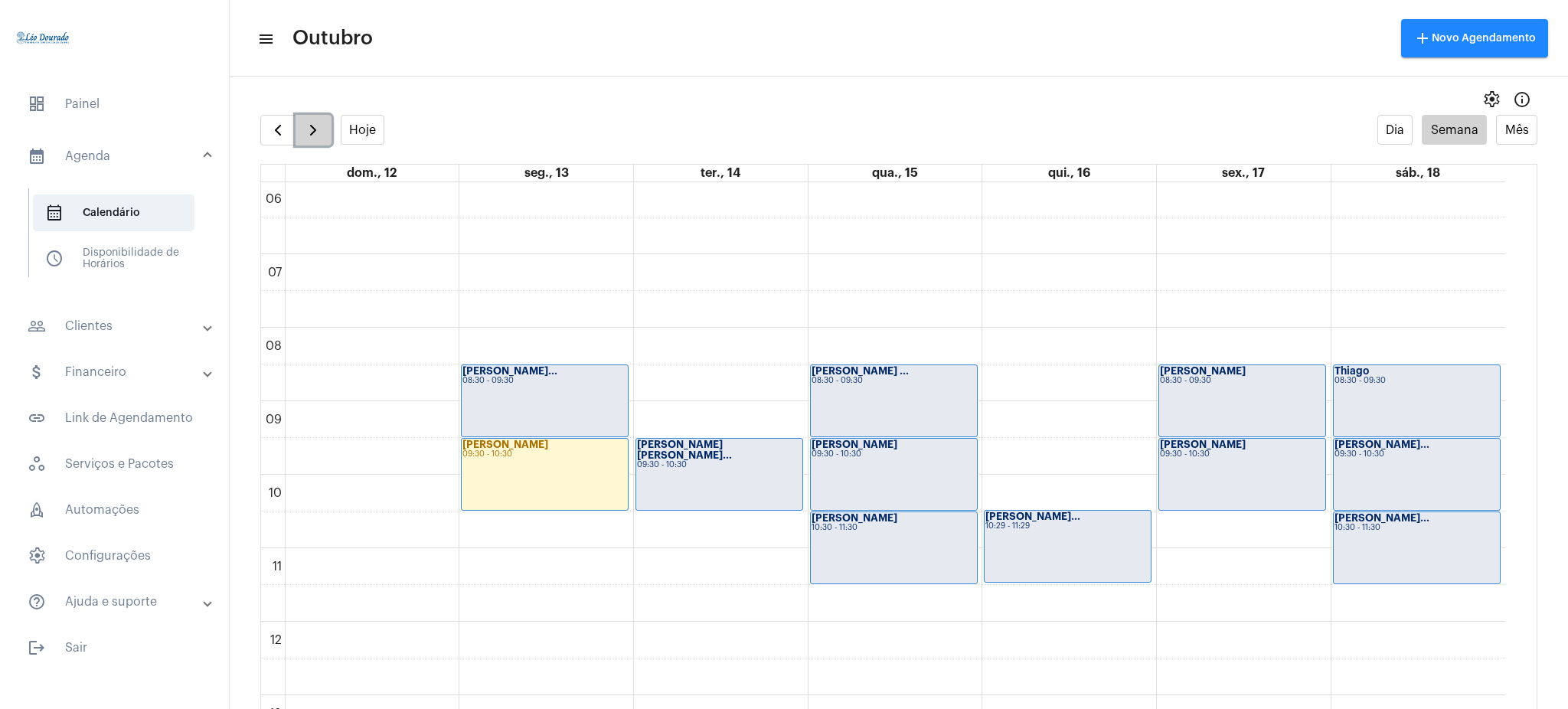
click at [307, 117] on button "button" at bounding box center [313, 130] width 36 height 30
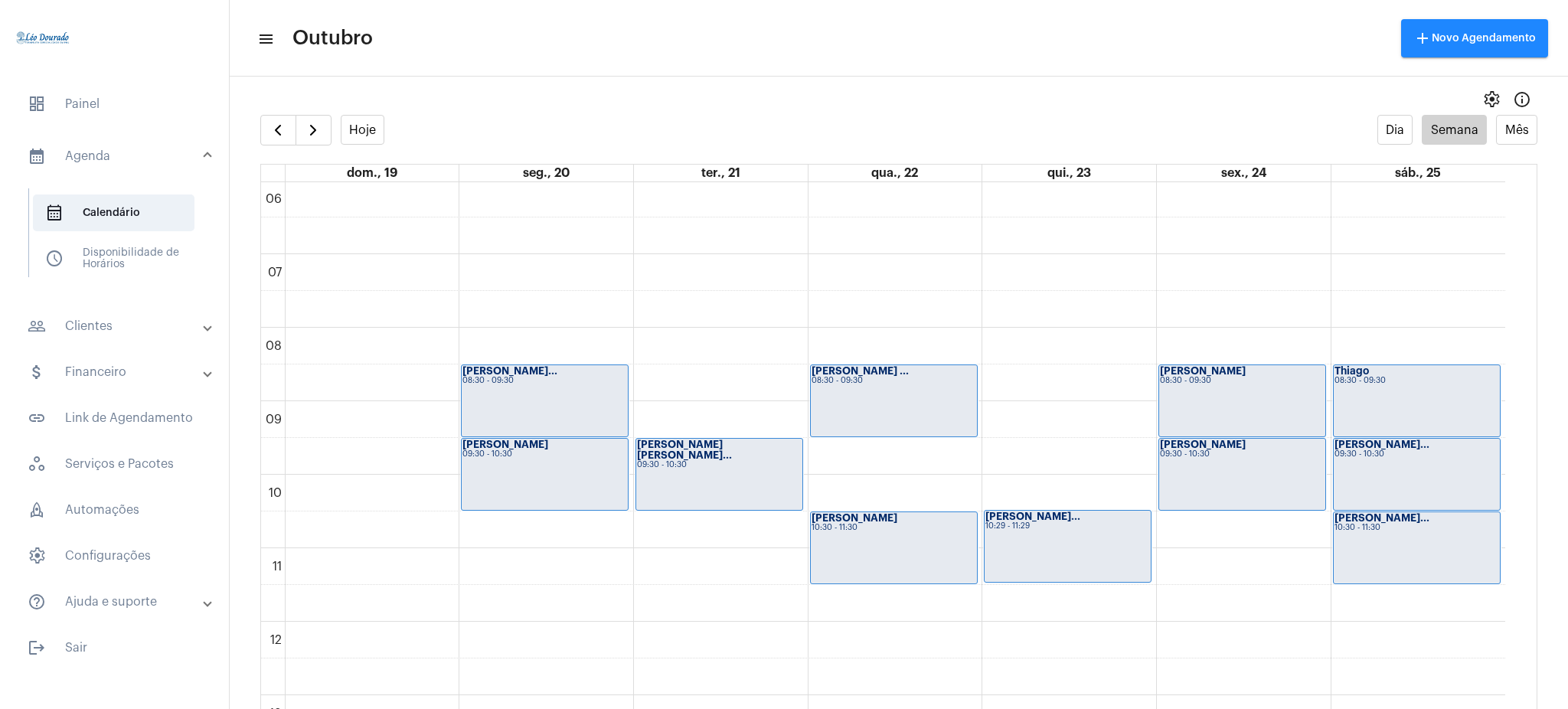
click at [250, 117] on full-calendar "Hoje Dia Semana Mês dom., 19 seg., 20 ter., 21 qua., 22 qui., 23 sex., 24 sáb.,…" at bounding box center [899, 427] width 1338 height 624
click at [290, 127] on button "button" at bounding box center [278, 130] width 36 height 30
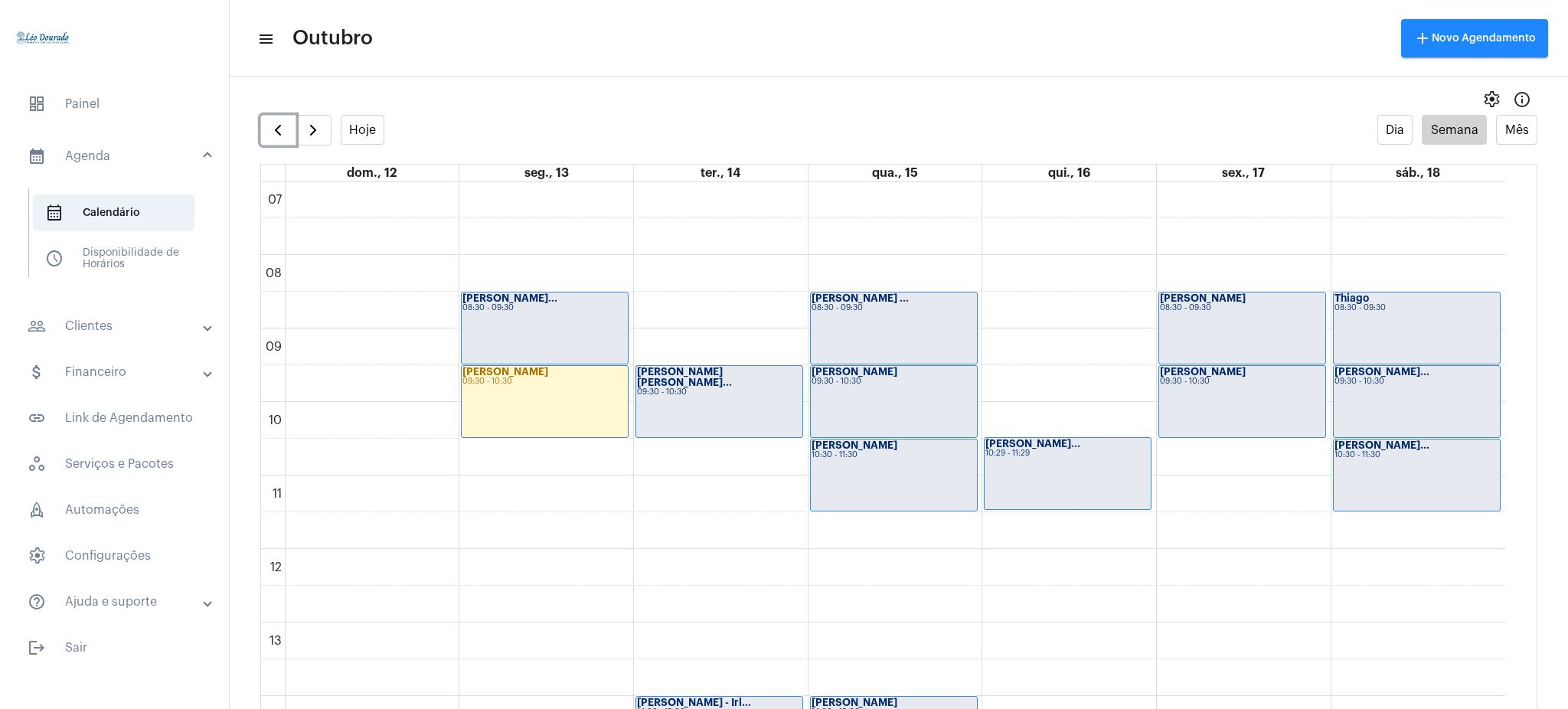
scroll to position [527, 0]
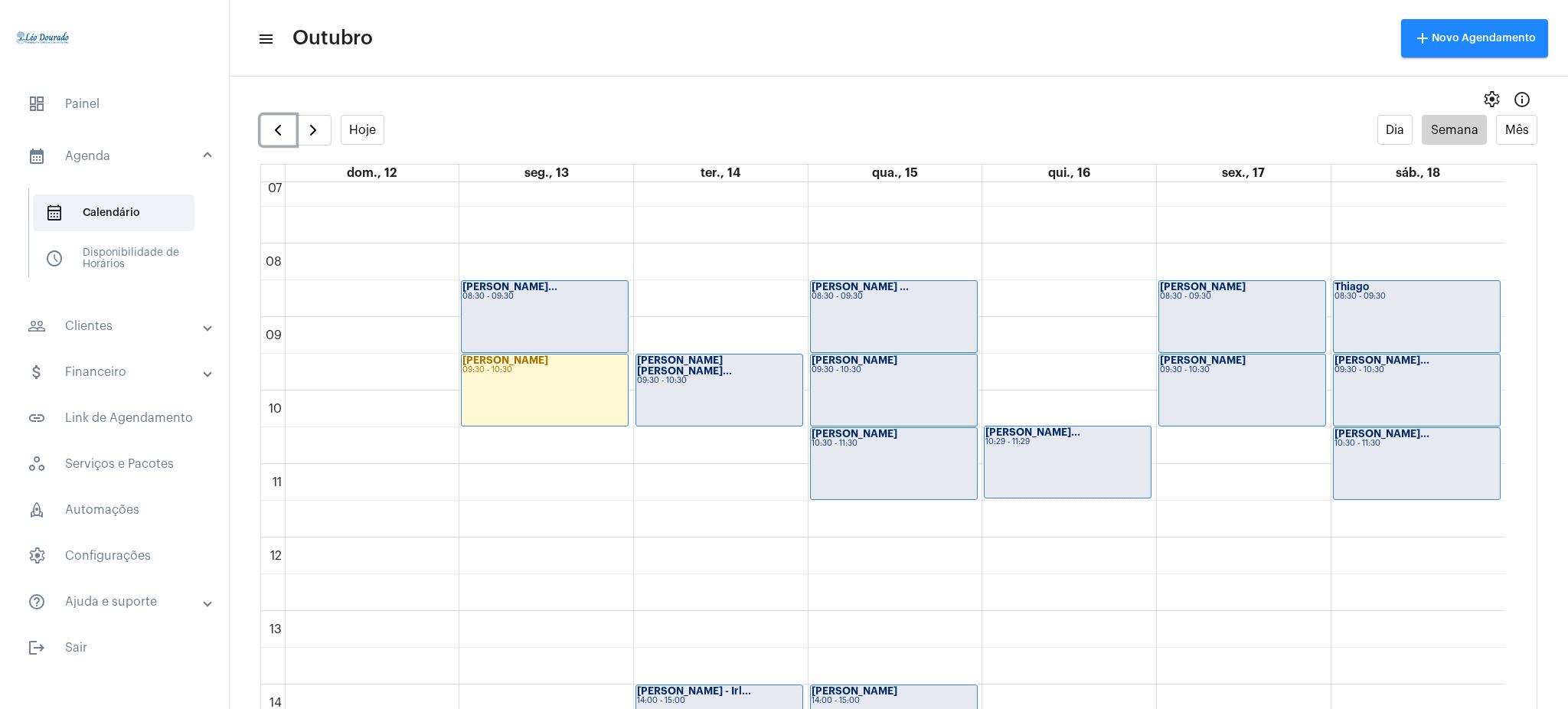
click at [860, 385] on div "[PERSON_NAME] 09:30 - 10:30" at bounding box center [894, 390] width 166 height 71
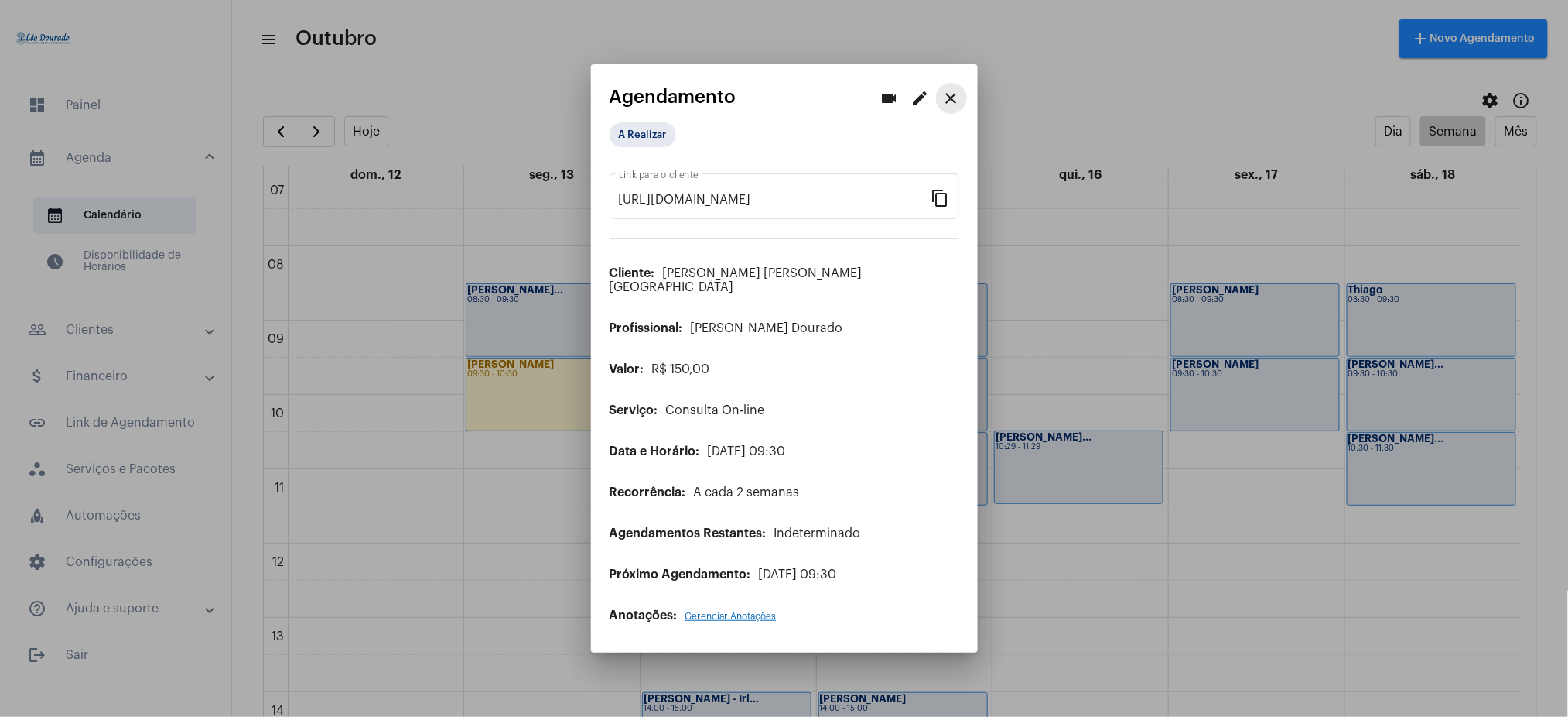
click at [946, 106] on mat-icon "close" at bounding box center [952, 98] width 19 height 19
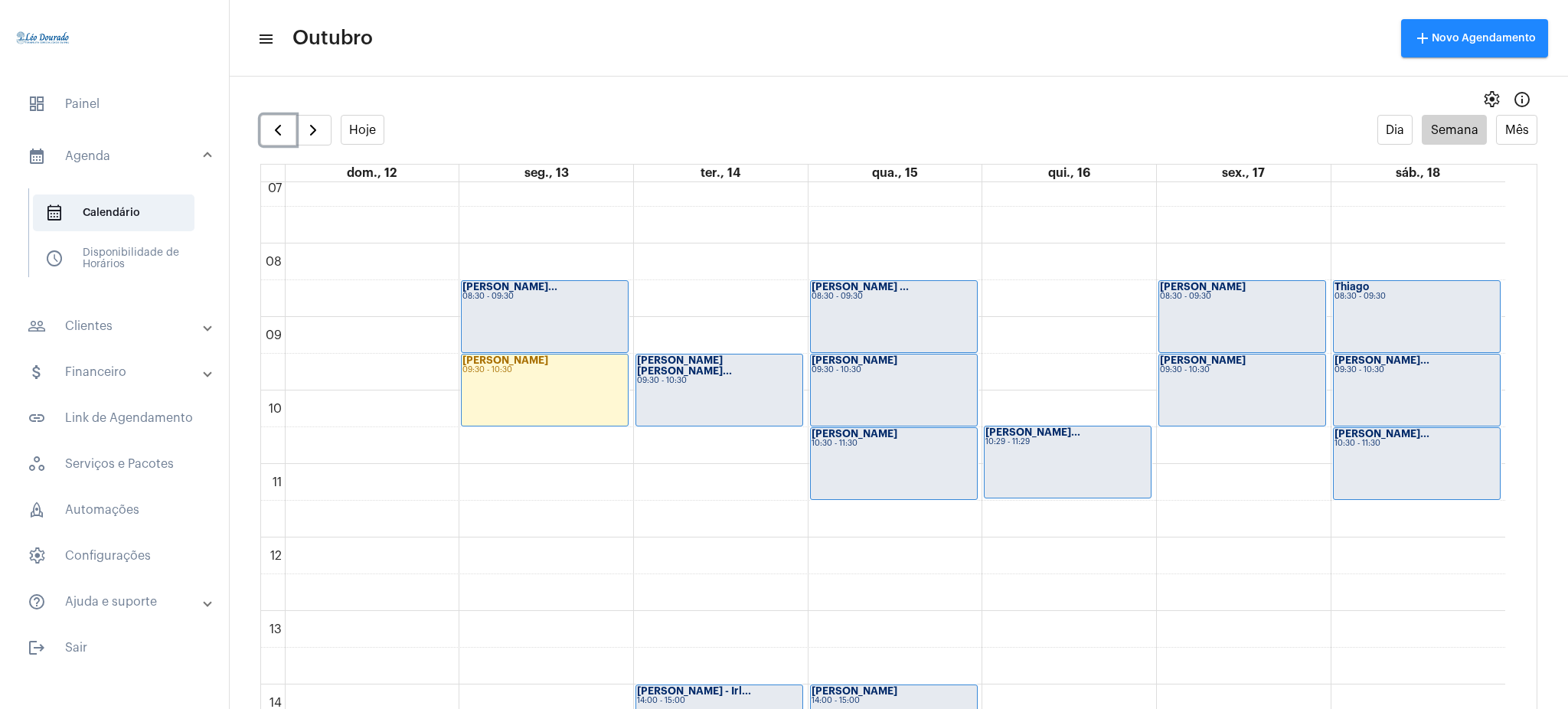
click at [859, 471] on div "[PERSON_NAME] 10:30 - 11:30" at bounding box center [894, 464] width 166 height 71
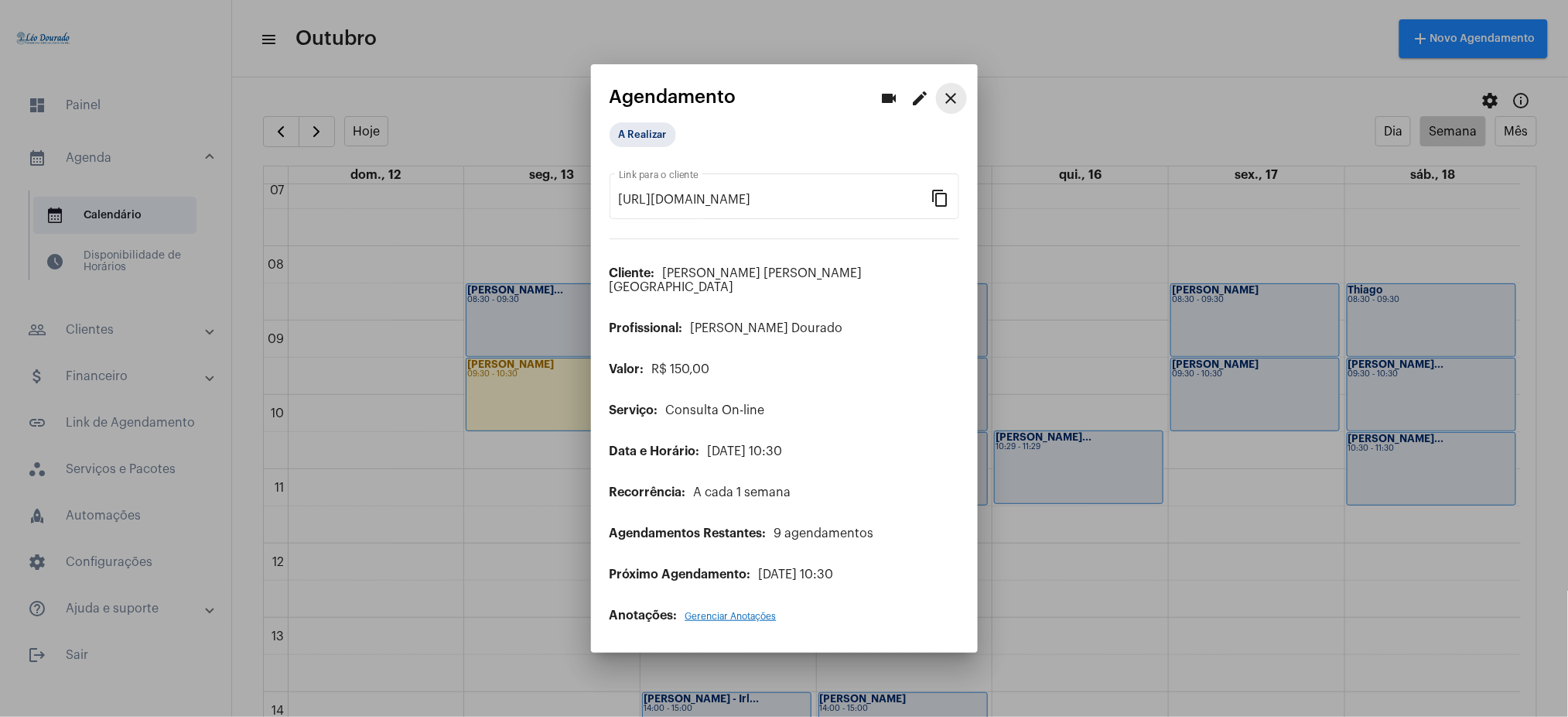
click at [954, 100] on mat-icon "close" at bounding box center [952, 98] width 19 height 19
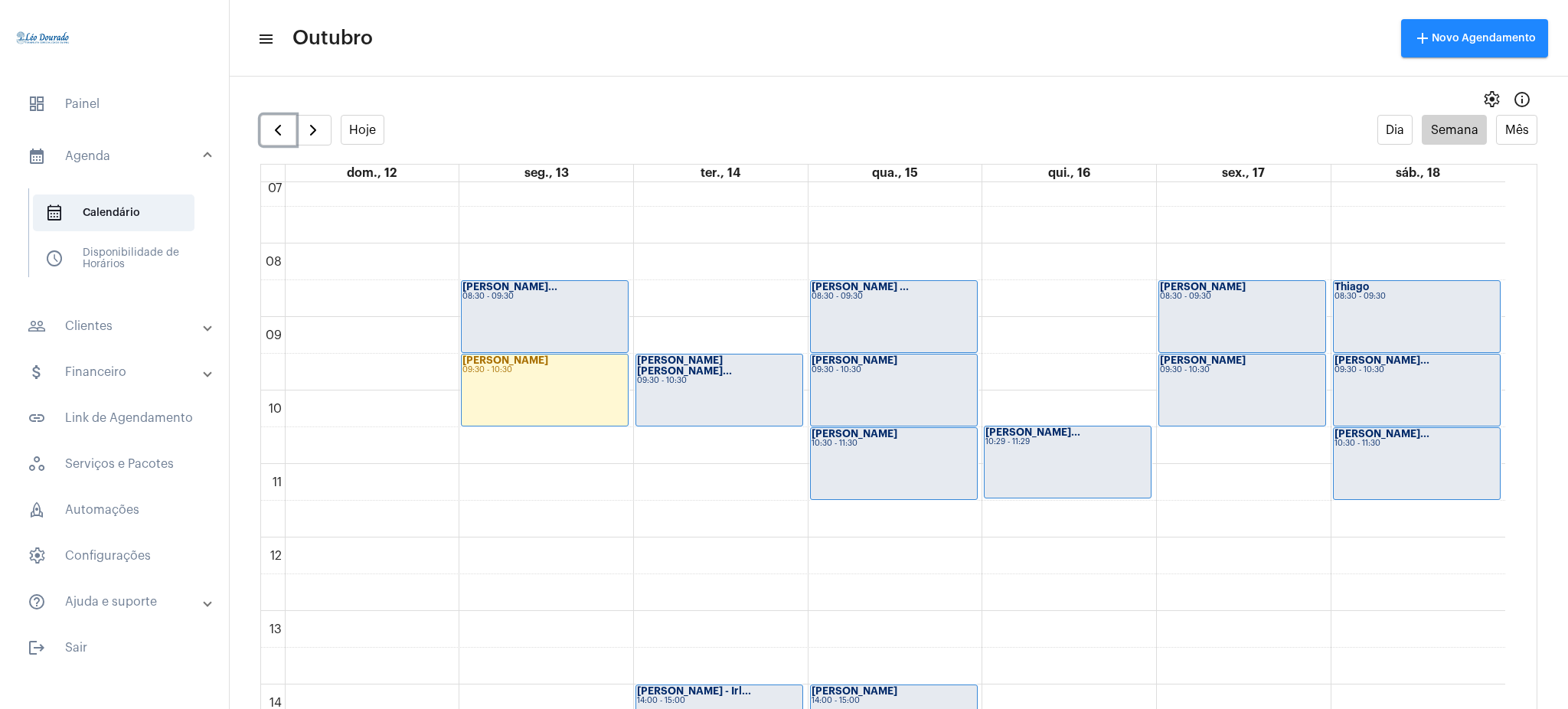
click at [854, 374] on div "09:30 - 10:30" at bounding box center [894, 370] width 165 height 9
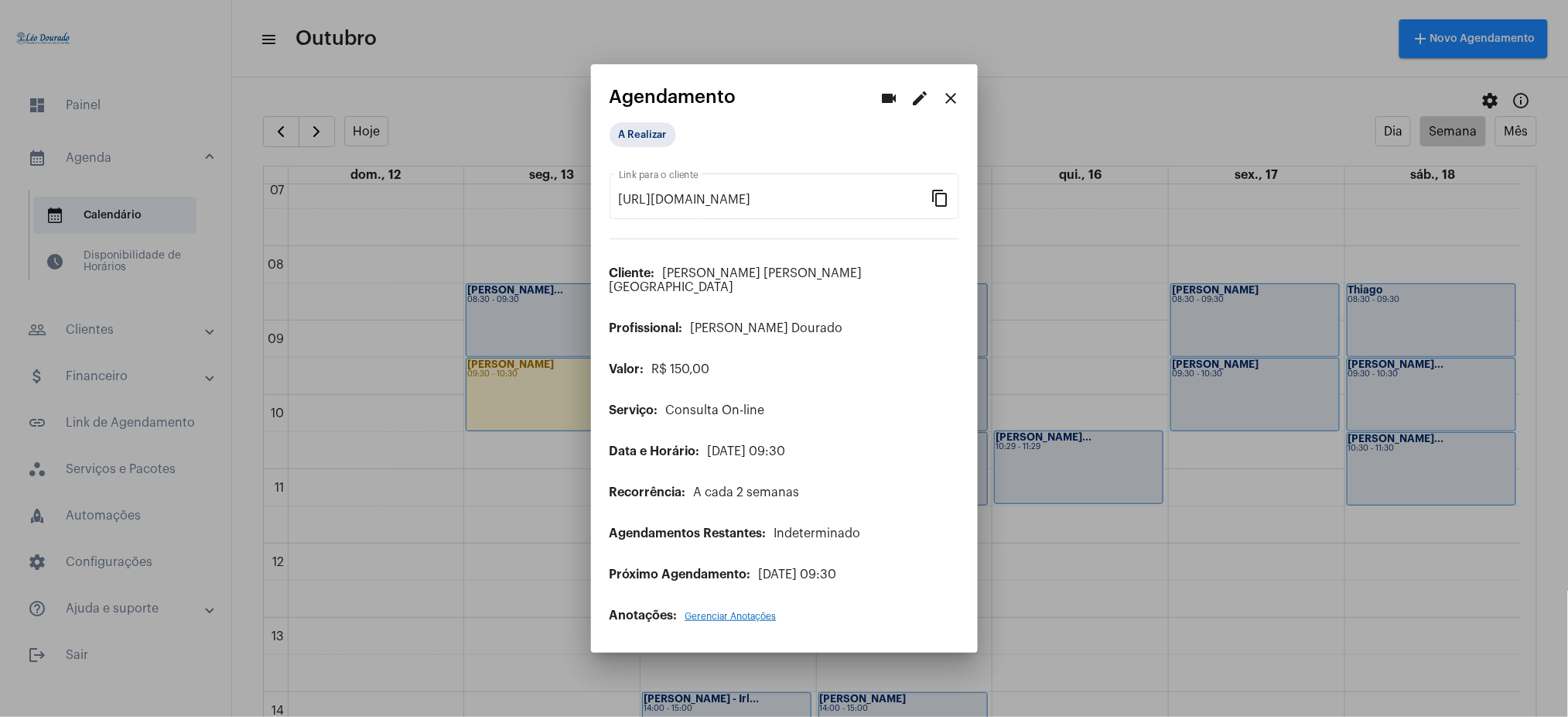
click at [950, 105] on mat-icon "close" at bounding box center [952, 98] width 19 height 19
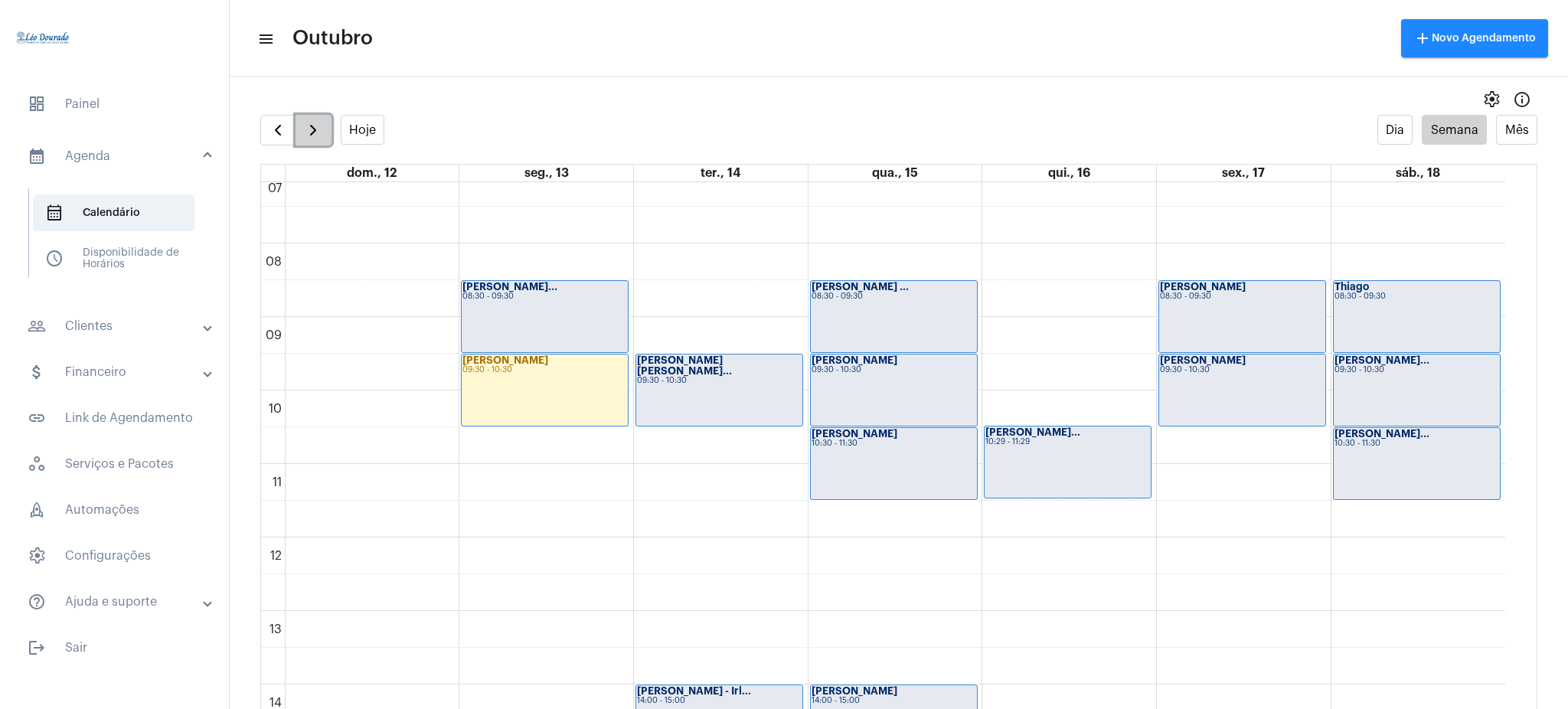
click at [308, 123] on span "button" at bounding box center [313, 130] width 19 height 19
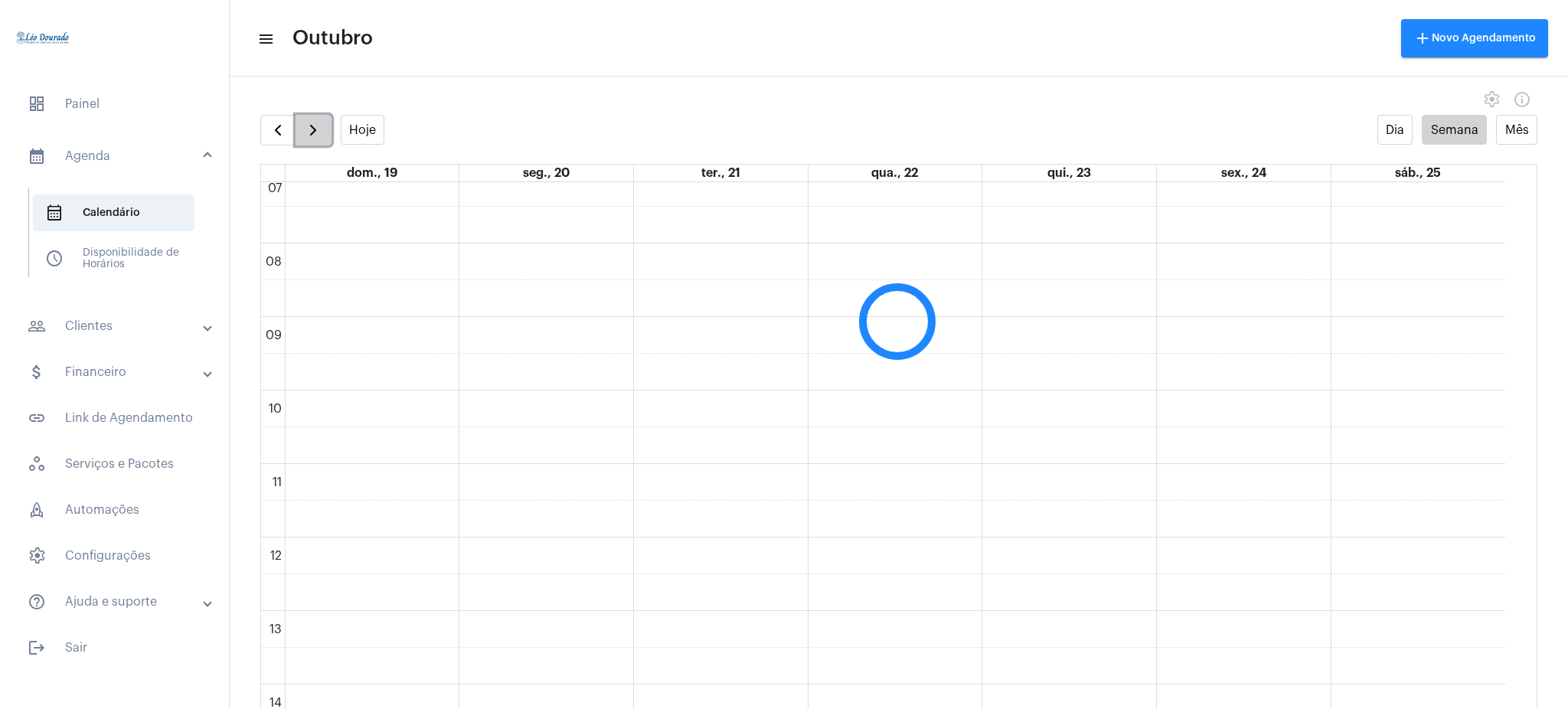
scroll to position [443, 0]
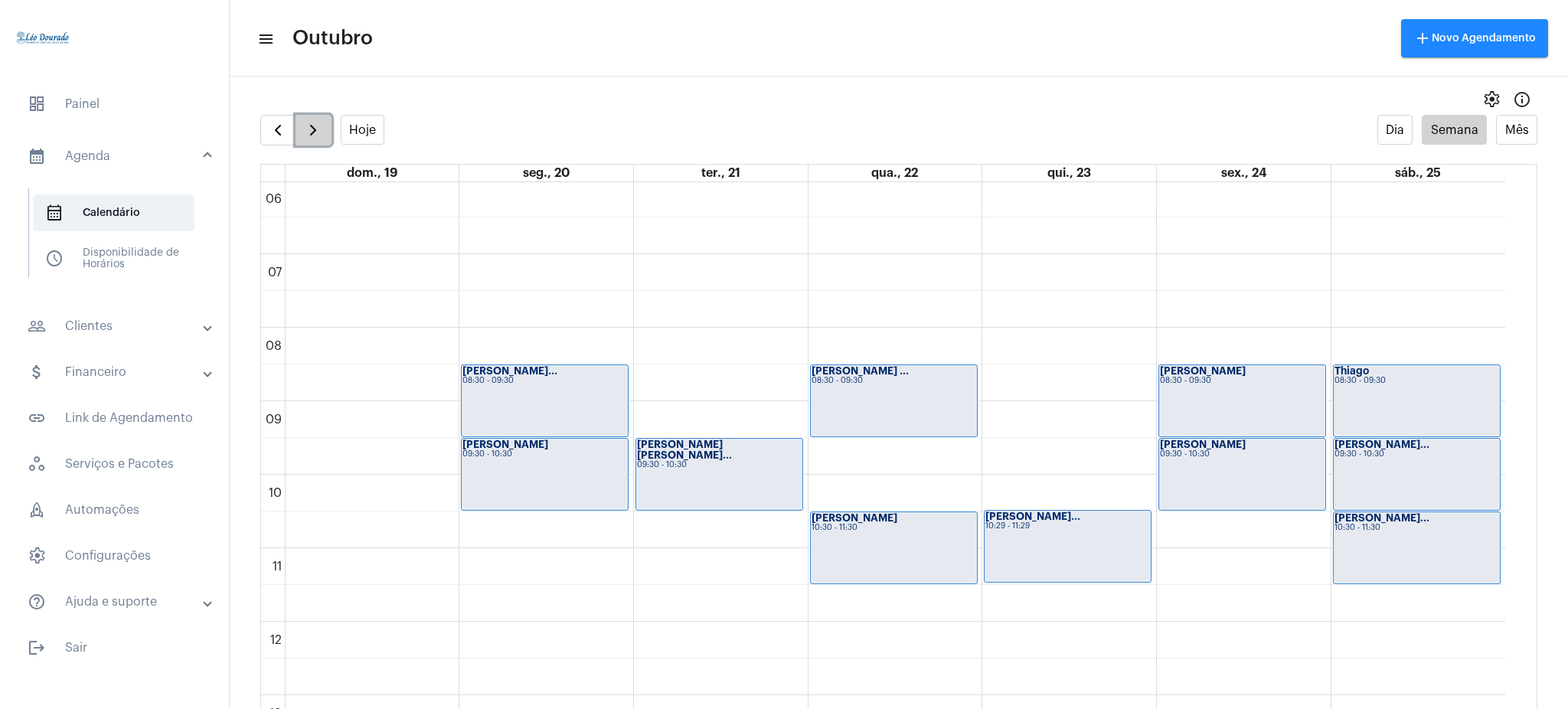
click at [308, 123] on span "button" at bounding box center [313, 130] width 19 height 19
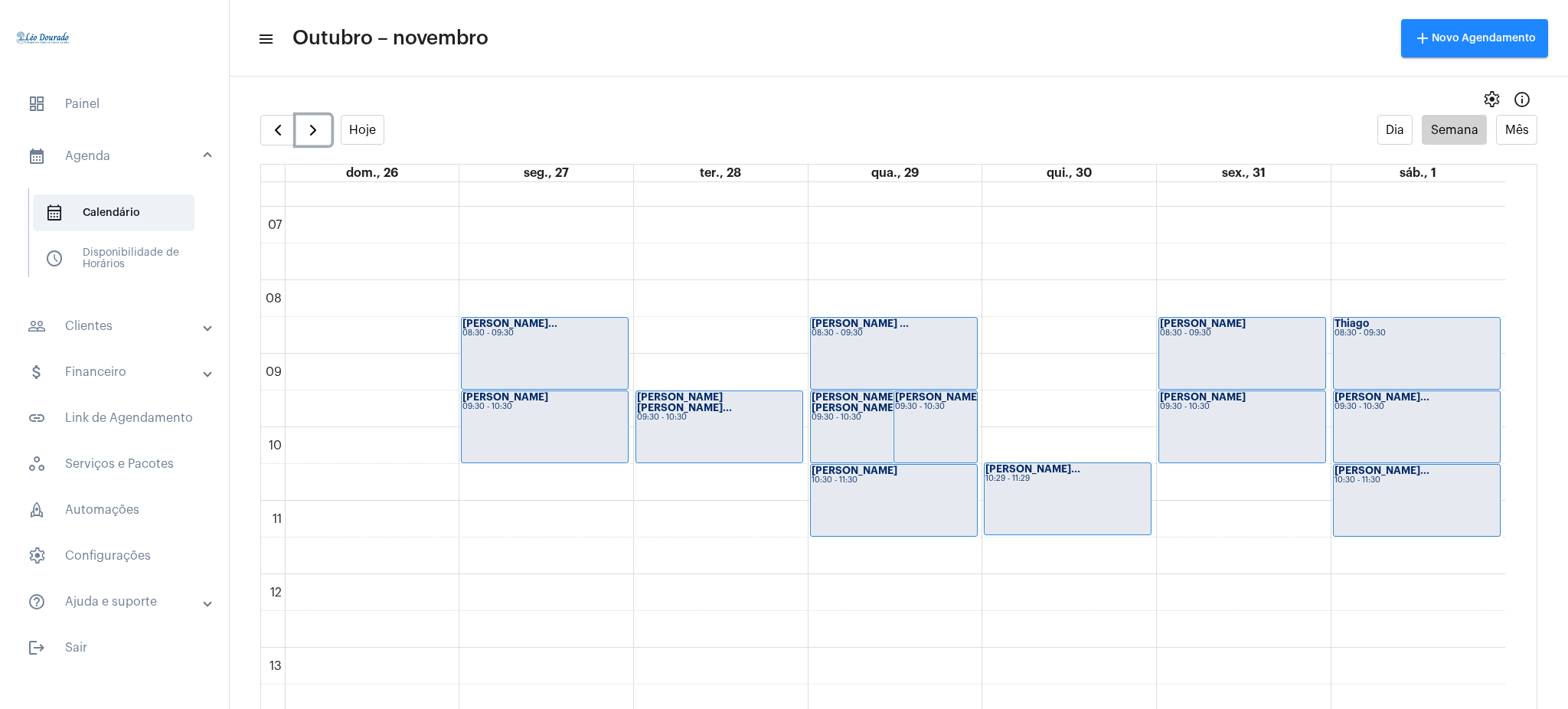
scroll to position [484, 0]
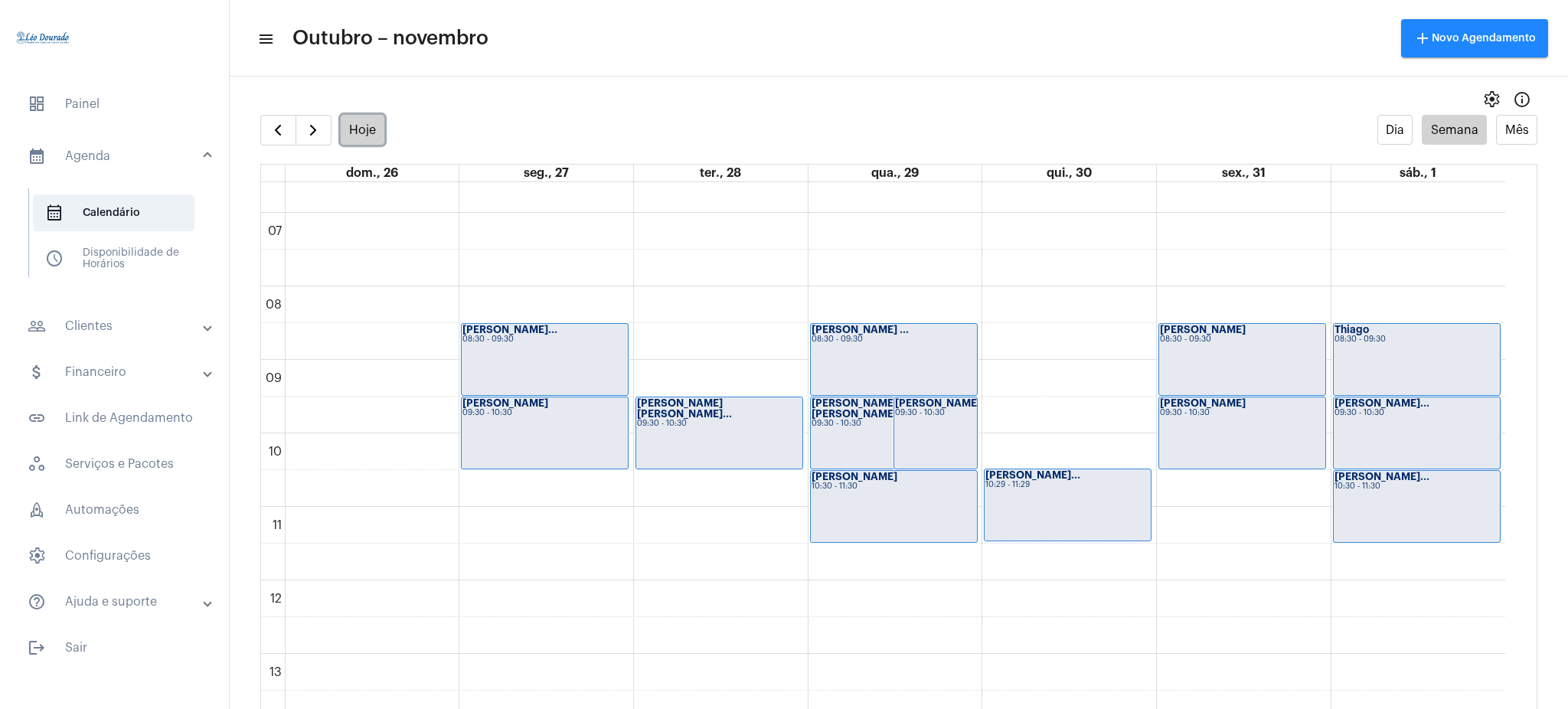
click at [360, 123] on button "Hoje" at bounding box center [363, 130] width 44 height 30
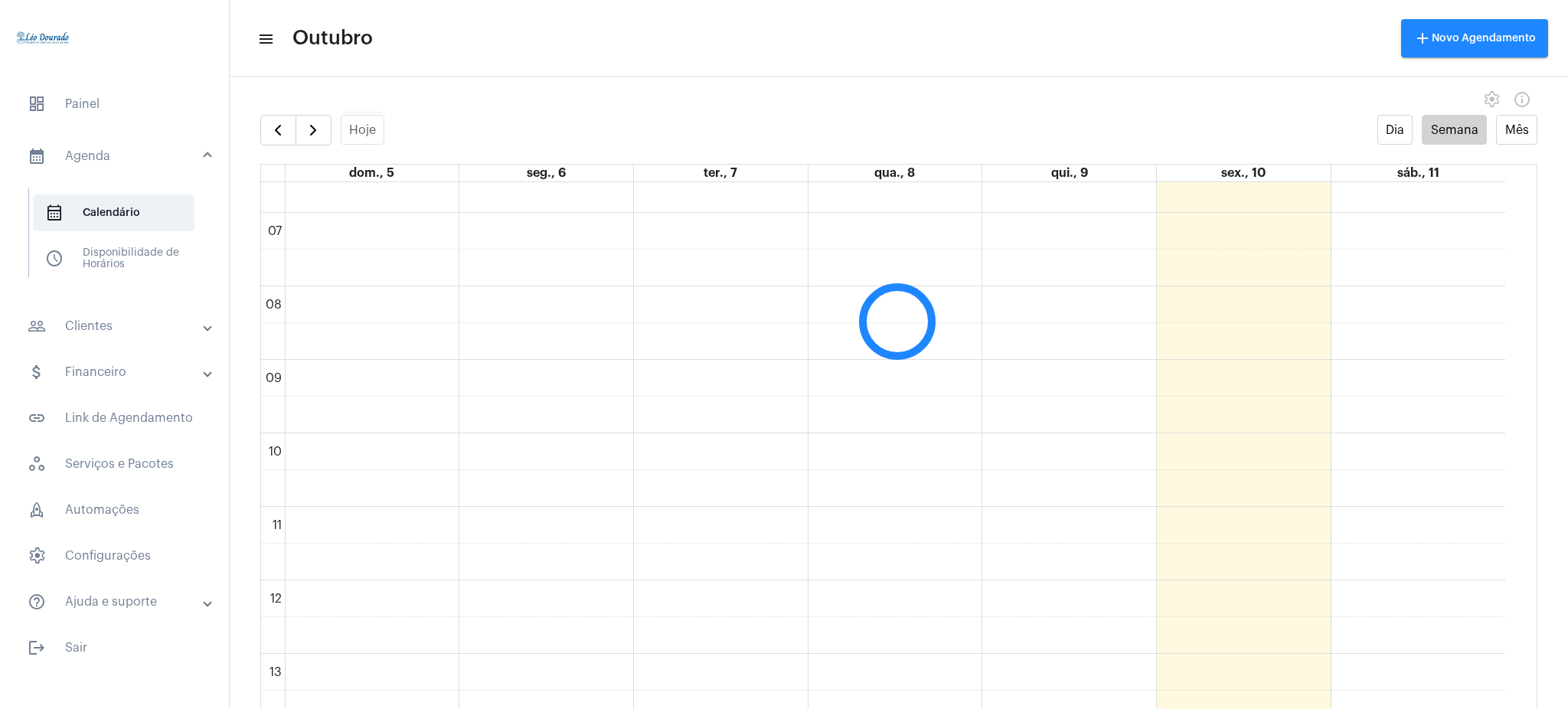
scroll to position [443, 0]
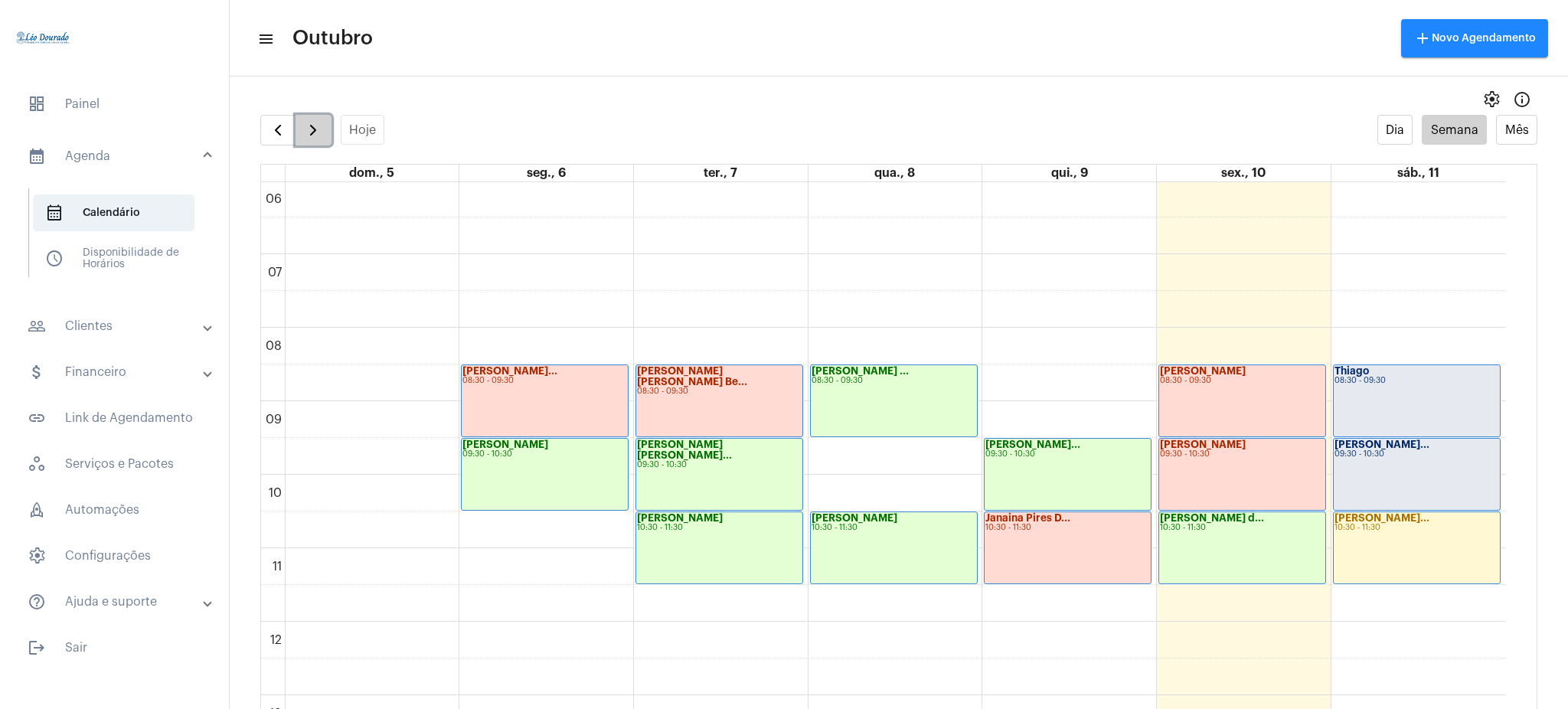
click at [312, 134] on span "button" at bounding box center [313, 130] width 19 height 19
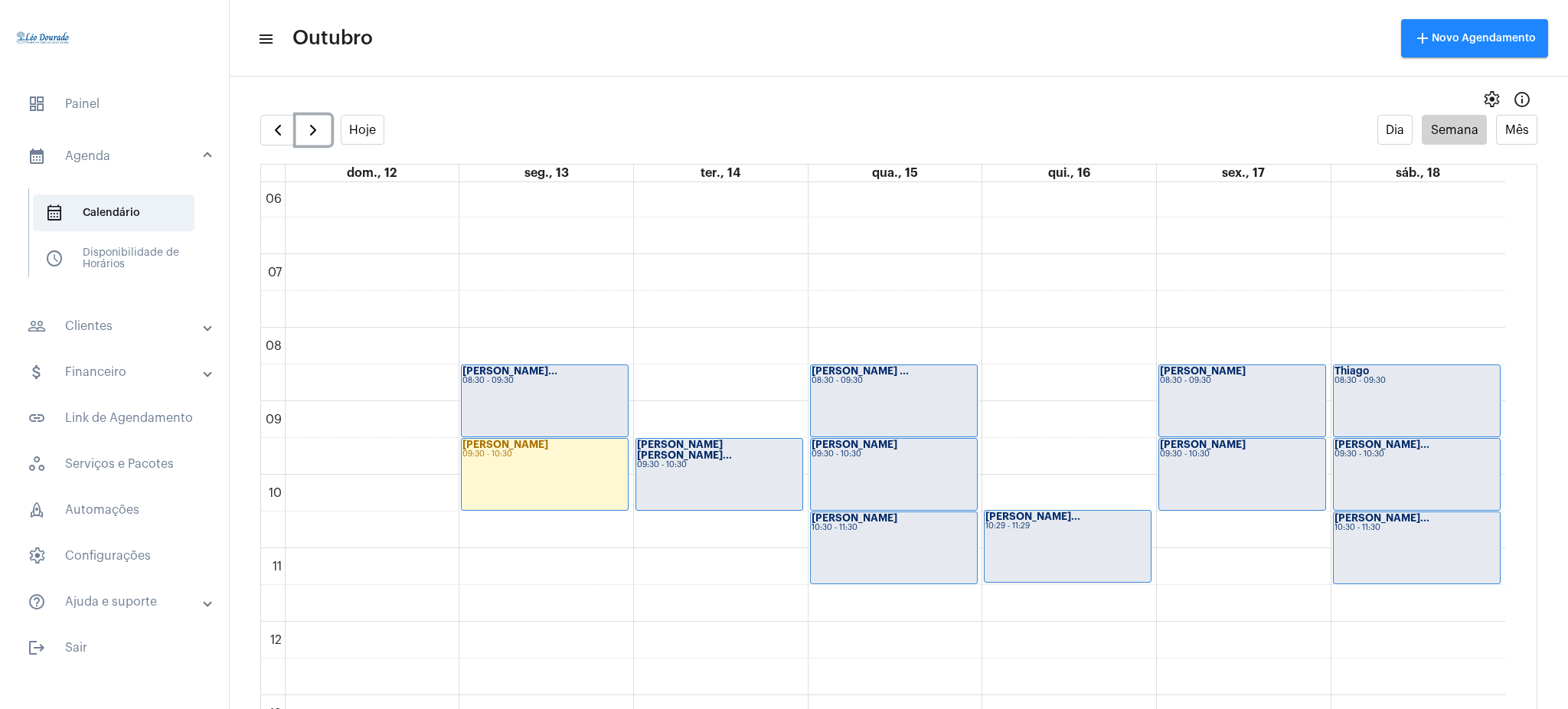
click at [821, 518] on strong "[PERSON_NAME]" at bounding box center [854, 517] width 85 height 10
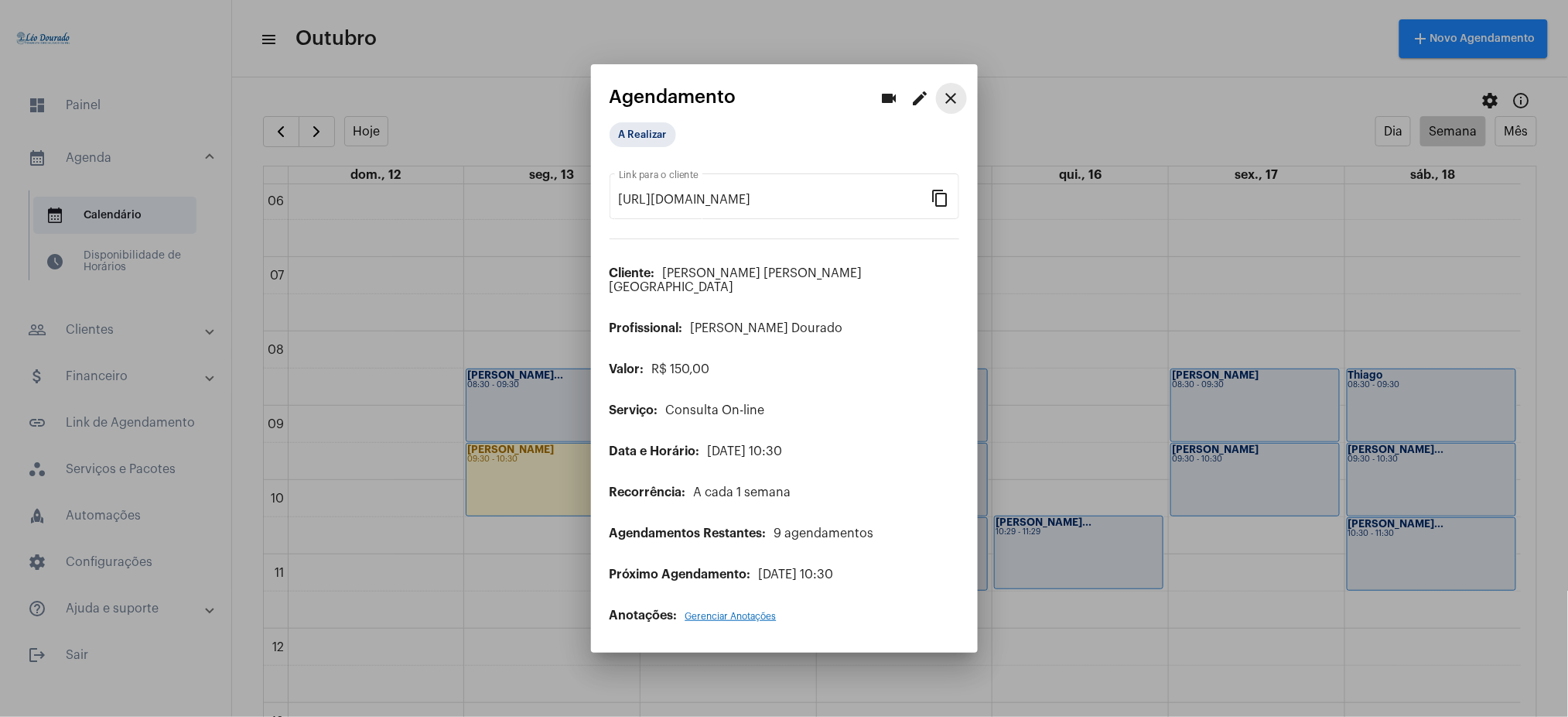
click at [948, 108] on mat-icon "close" at bounding box center [952, 98] width 19 height 19
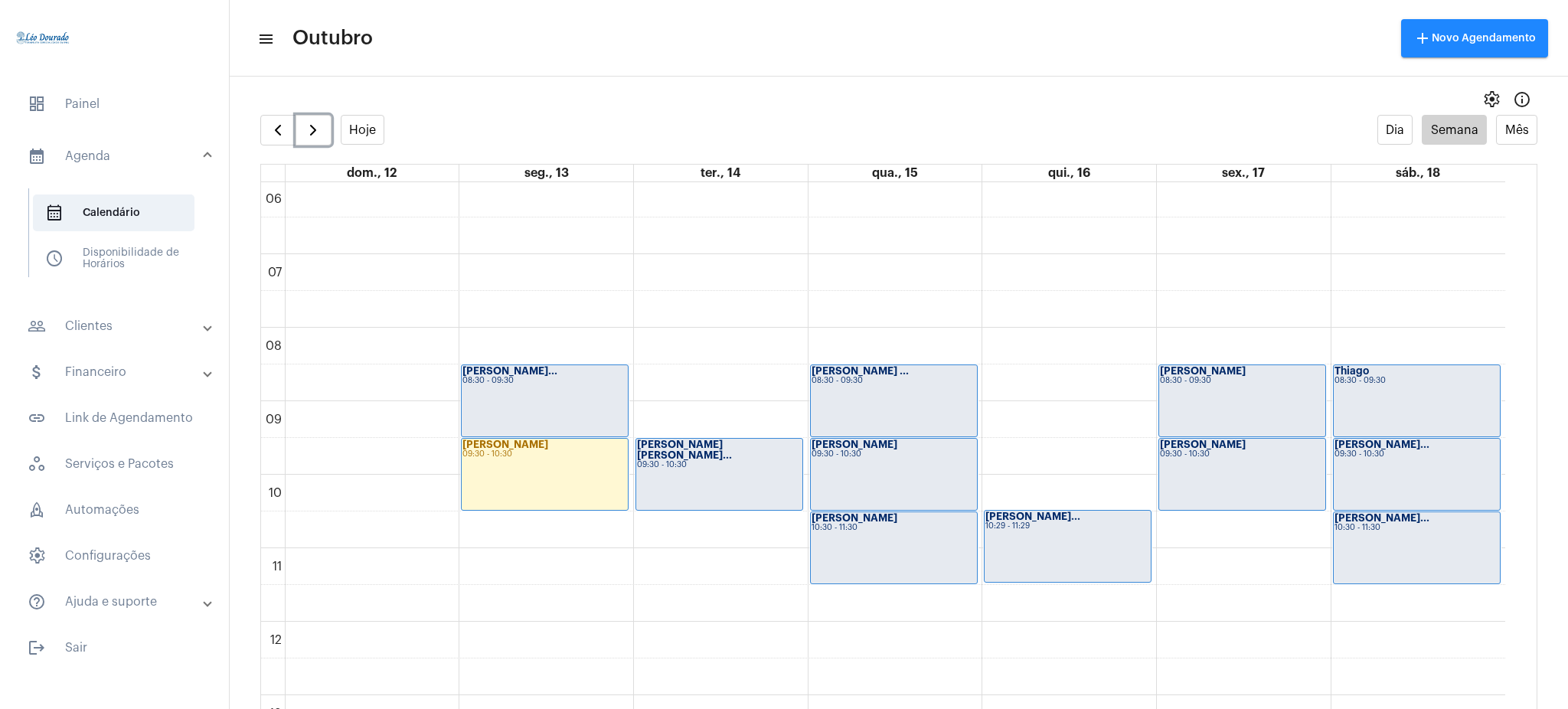
click at [864, 467] on div "[PERSON_NAME] 09:30 - 10:30" at bounding box center [894, 474] width 166 height 71
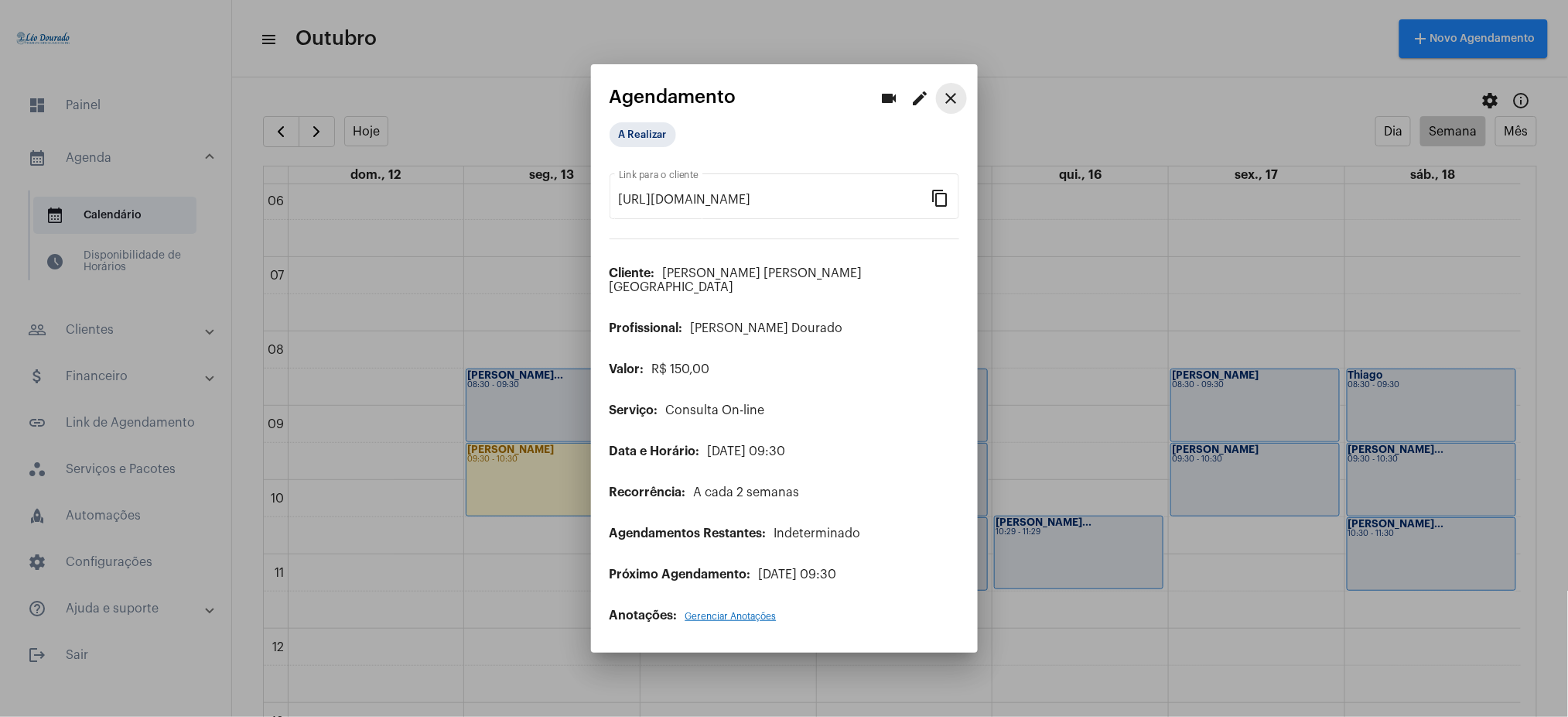
click at [956, 103] on mat-icon "close" at bounding box center [952, 98] width 19 height 19
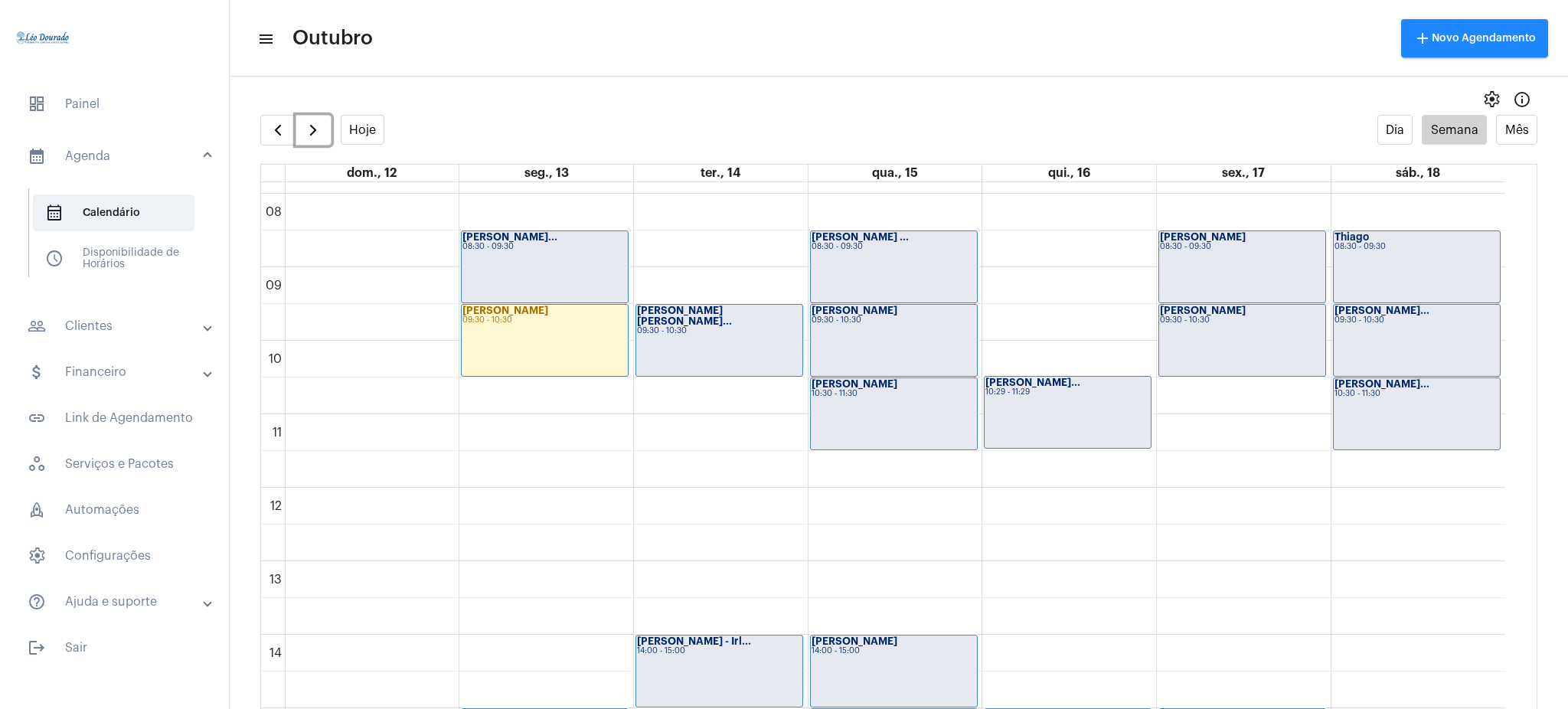
scroll to position [568, 0]
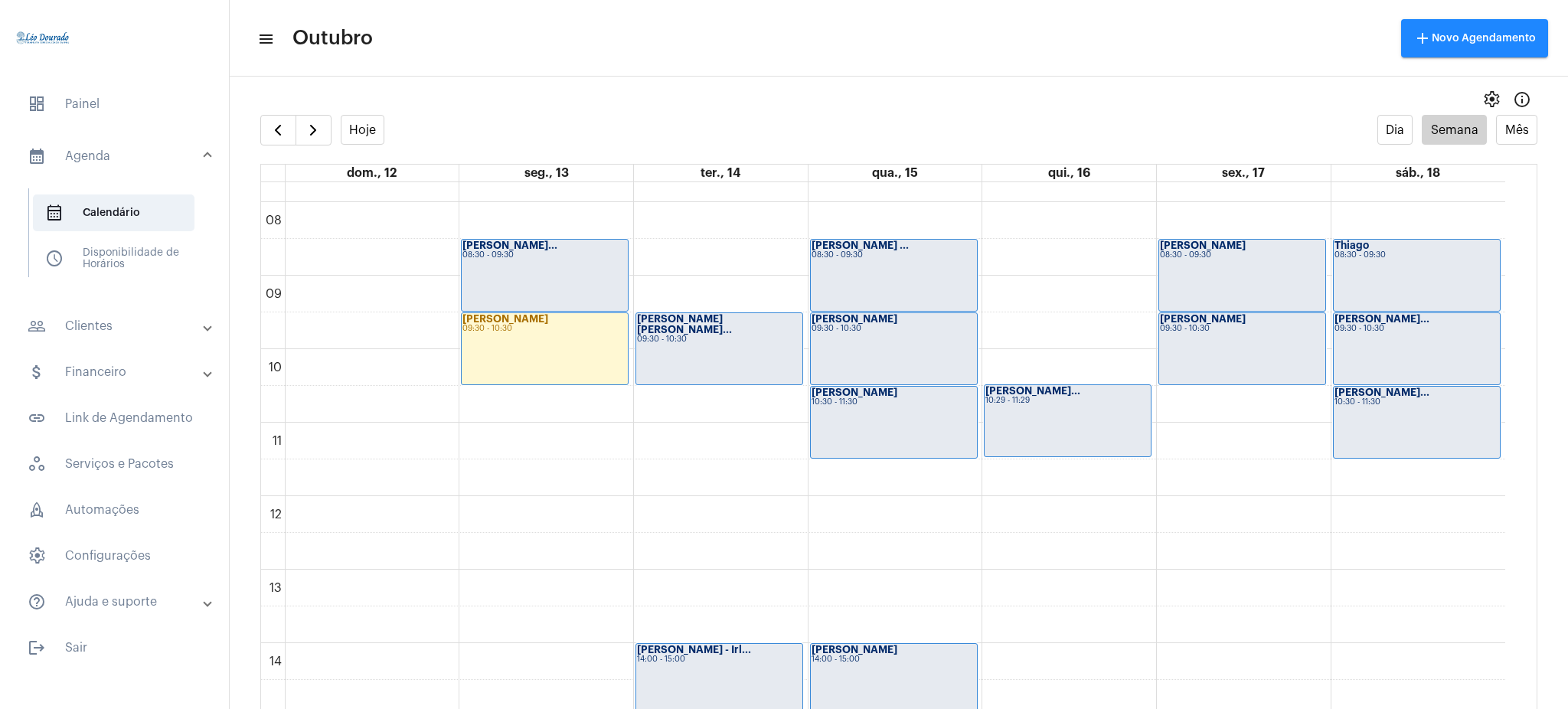
drag, startPoint x: 1529, startPoint y: 472, endPoint x: 1041, endPoint y: 536, distance: 492.2
click at [1041, 536] on full-calendar "Hoje Dia Semana Mês dom., 12 seg., 13 ter., 14 qua., 15 qui., 16 sex., 17 sáb.,…" at bounding box center [899, 427] width 1338 height 624
click at [1041, 536] on div "00 01 02 03 04 05 06 07 08 09 10 11 12 13 14 15 16 17 18 19 20 21 22 23 [PERSON…" at bounding box center [883, 495] width 1244 height 1764
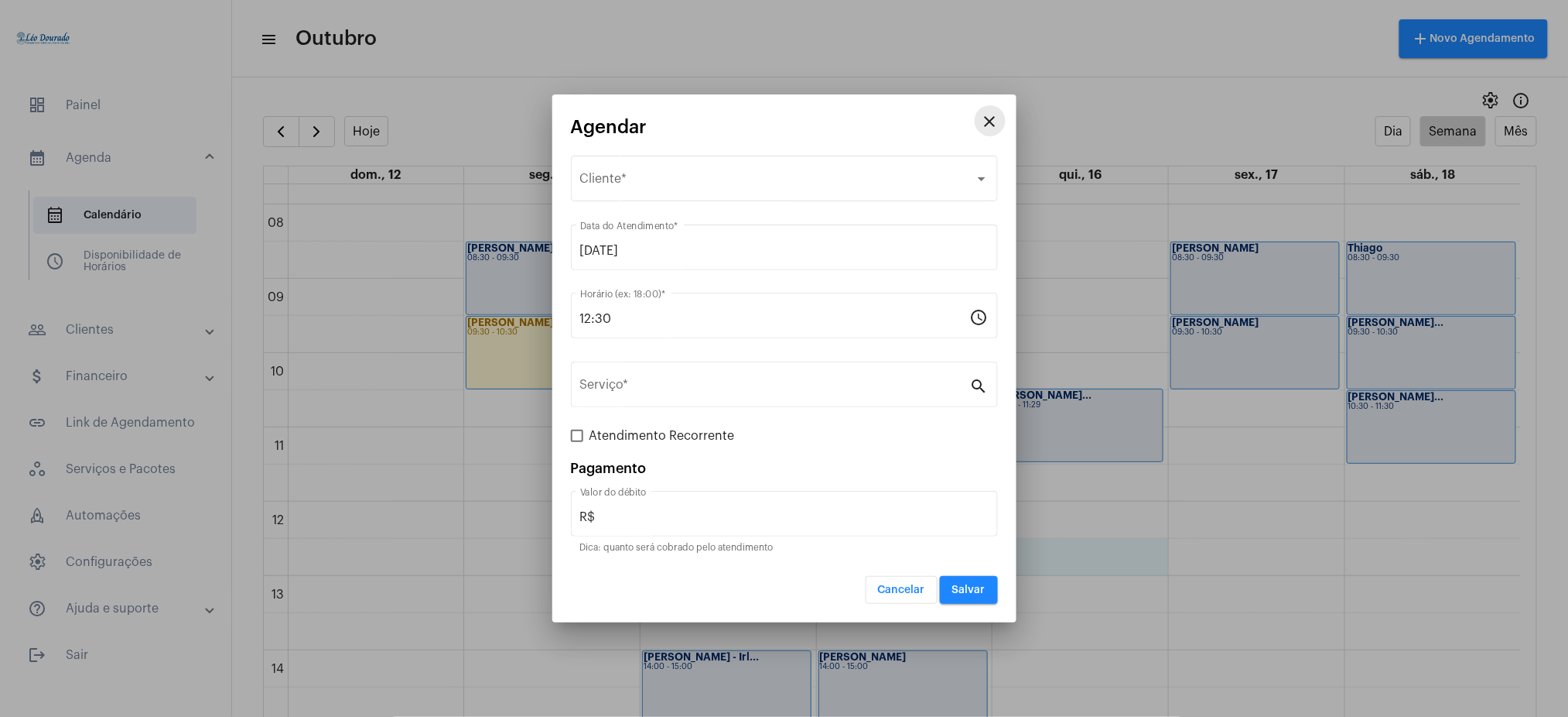
click at [997, 121] on mat-icon "close" at bounding box center [990, 122] width 19 height 19
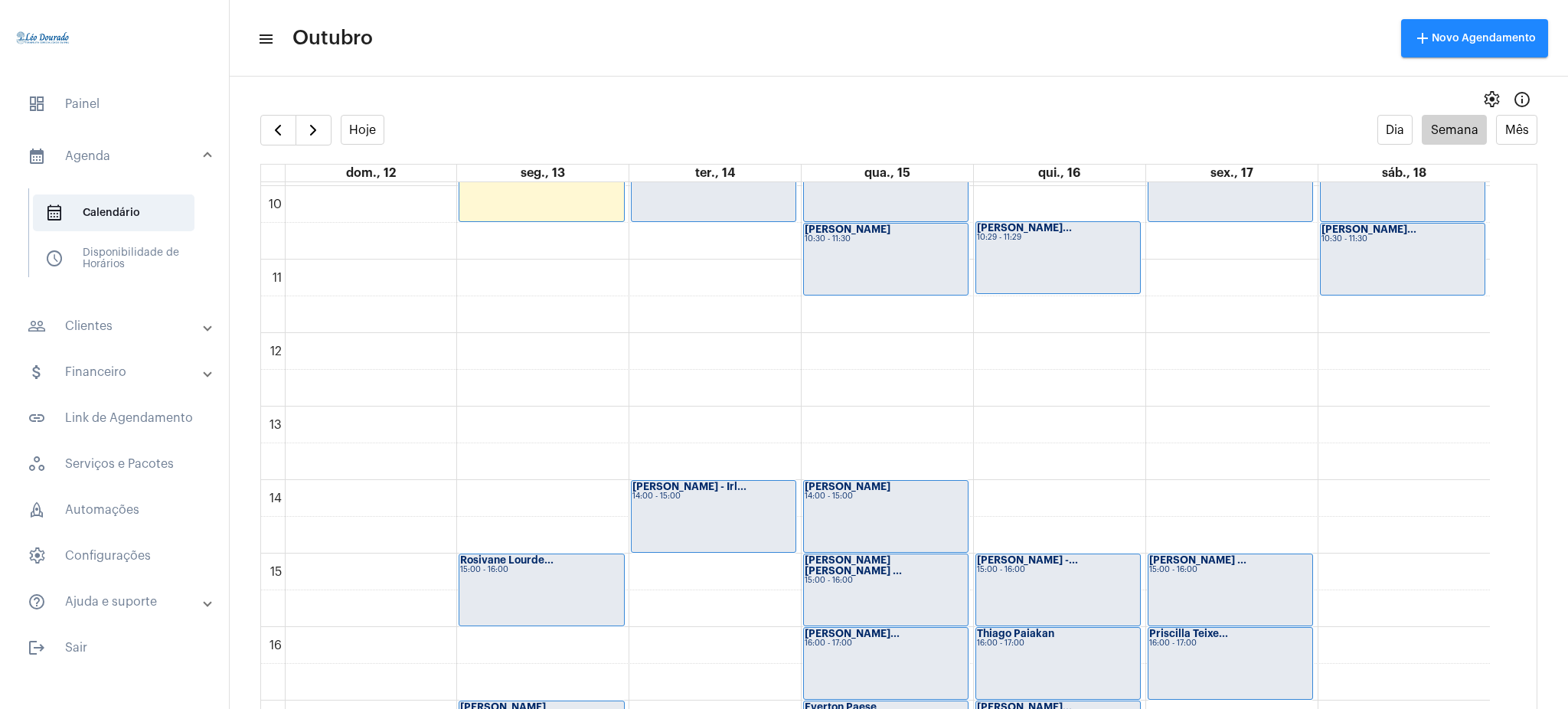
scroll to position [721, 0]
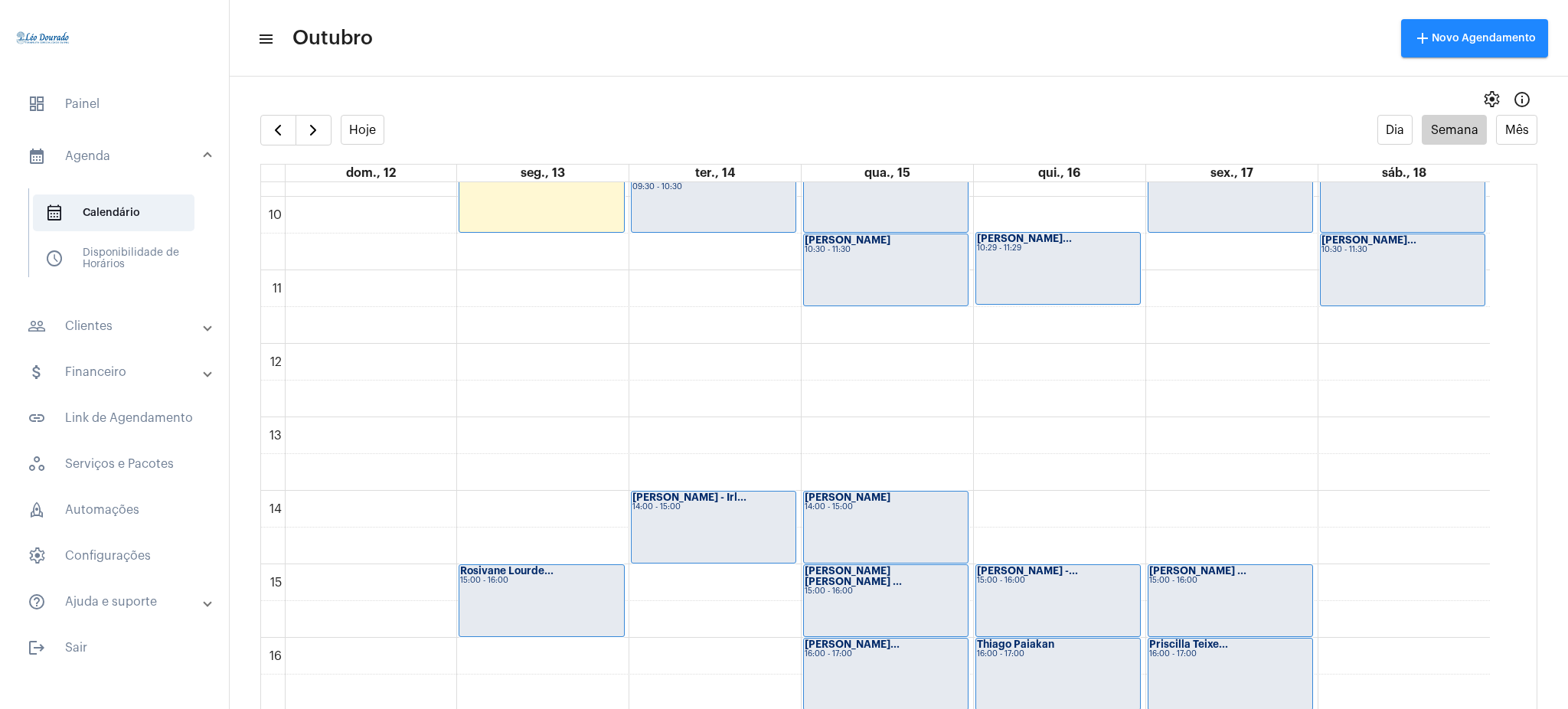
click at [313, 110] on div "settings info_outlined" at bounding box center [899, 99] width 1338 height 30
click at [320, 118] on button "button" at bounding box center [313, 130] width 36 height 30
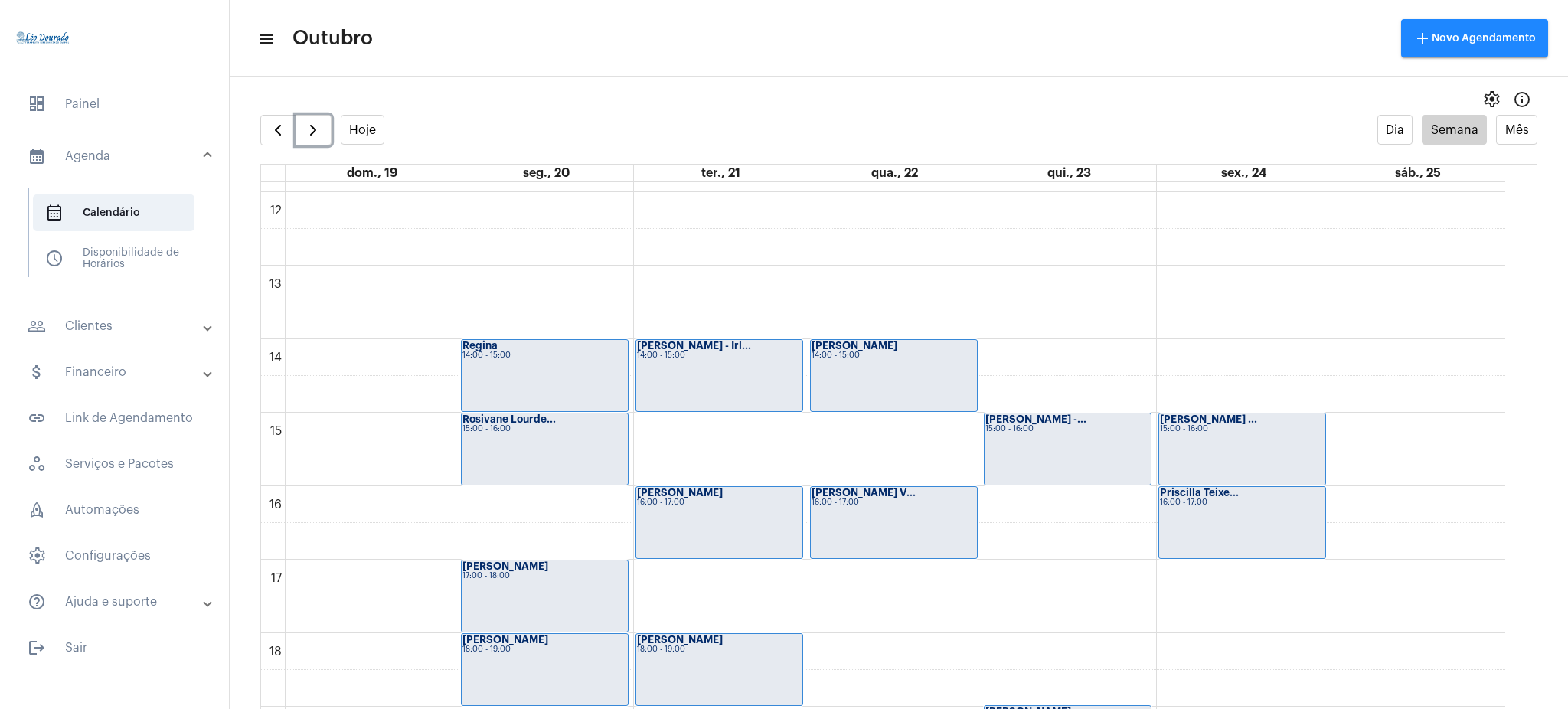
scroll to position [860, 0]
